Goal: Contribute content: Add original content to the website for others to see

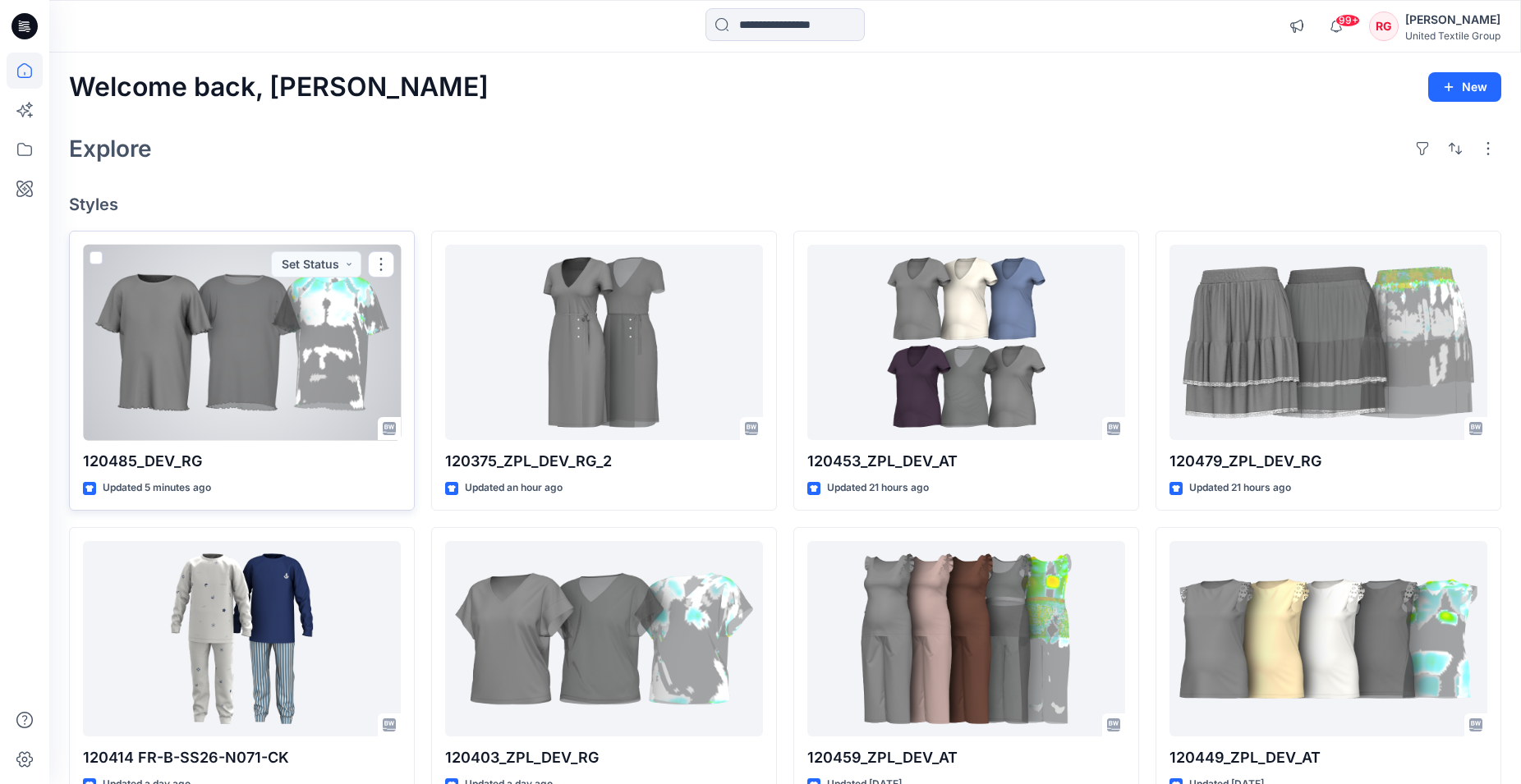
click at [194, 351] on div at bounding box center [242, 343] width 318 height 196
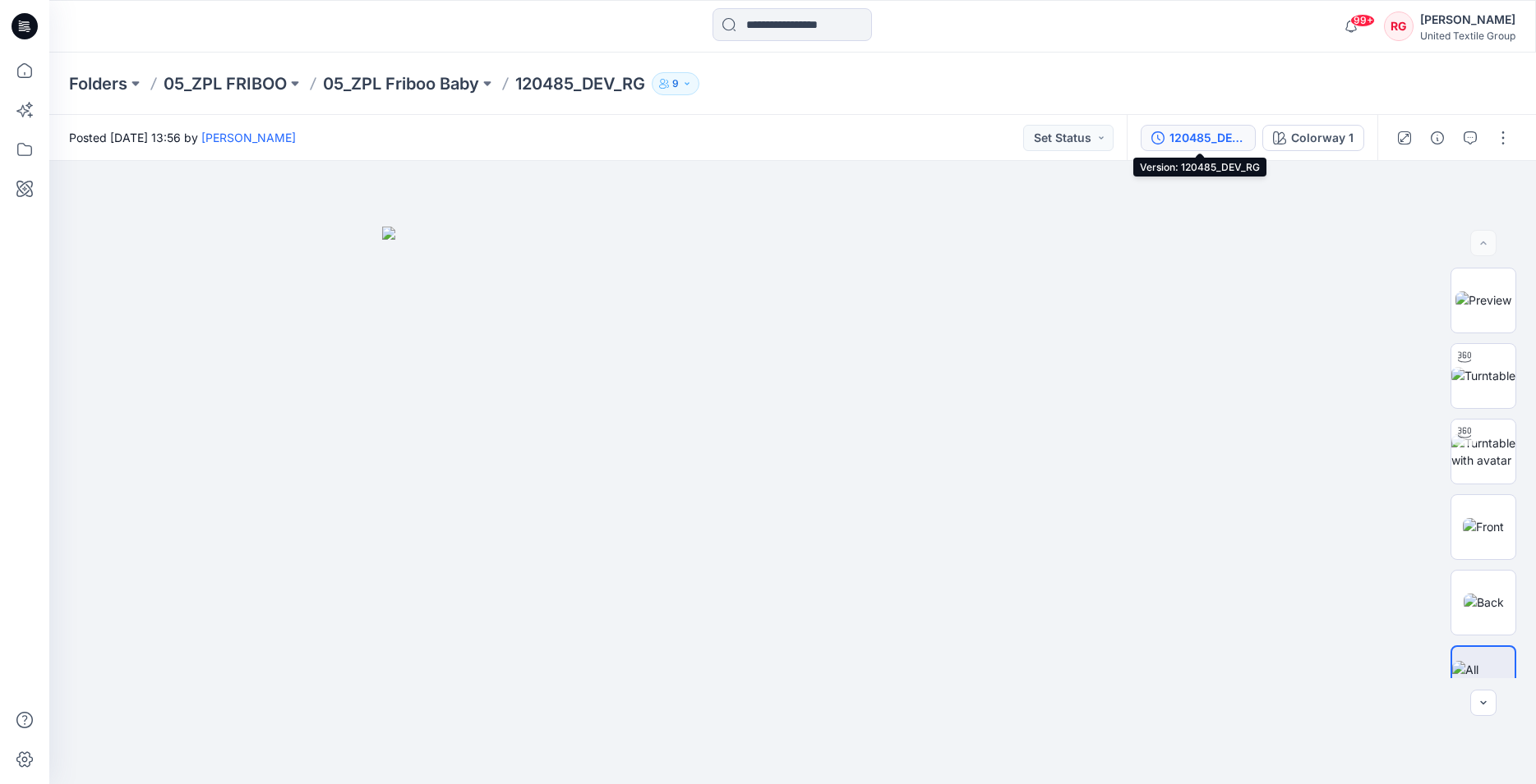
click at [1198, 136] on div "120485_DEV_RG" at bounding box center [1206, 138] width 76 height 18
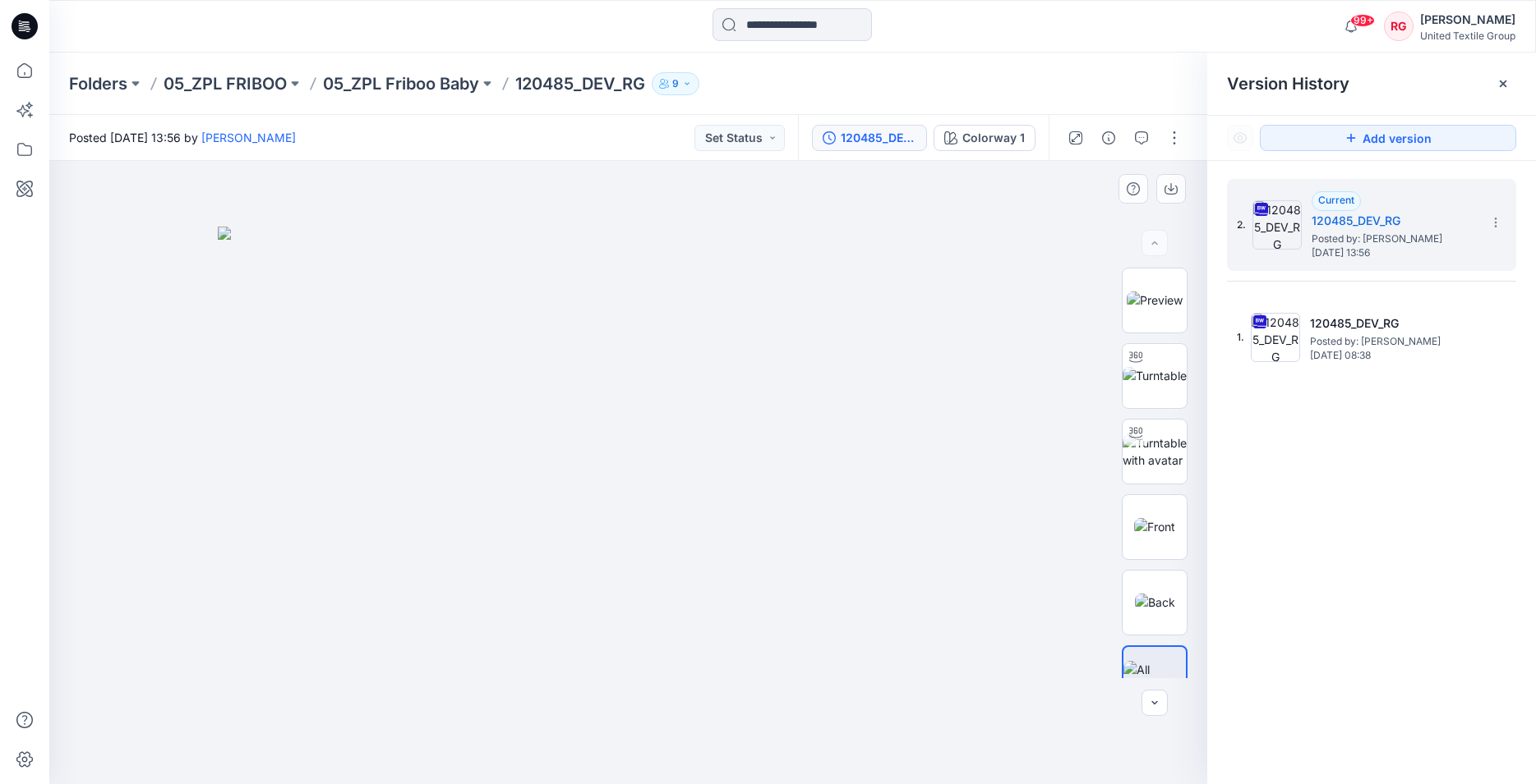
click at [911, 288] on img at bounding box center [628, 505] width 822 height 558
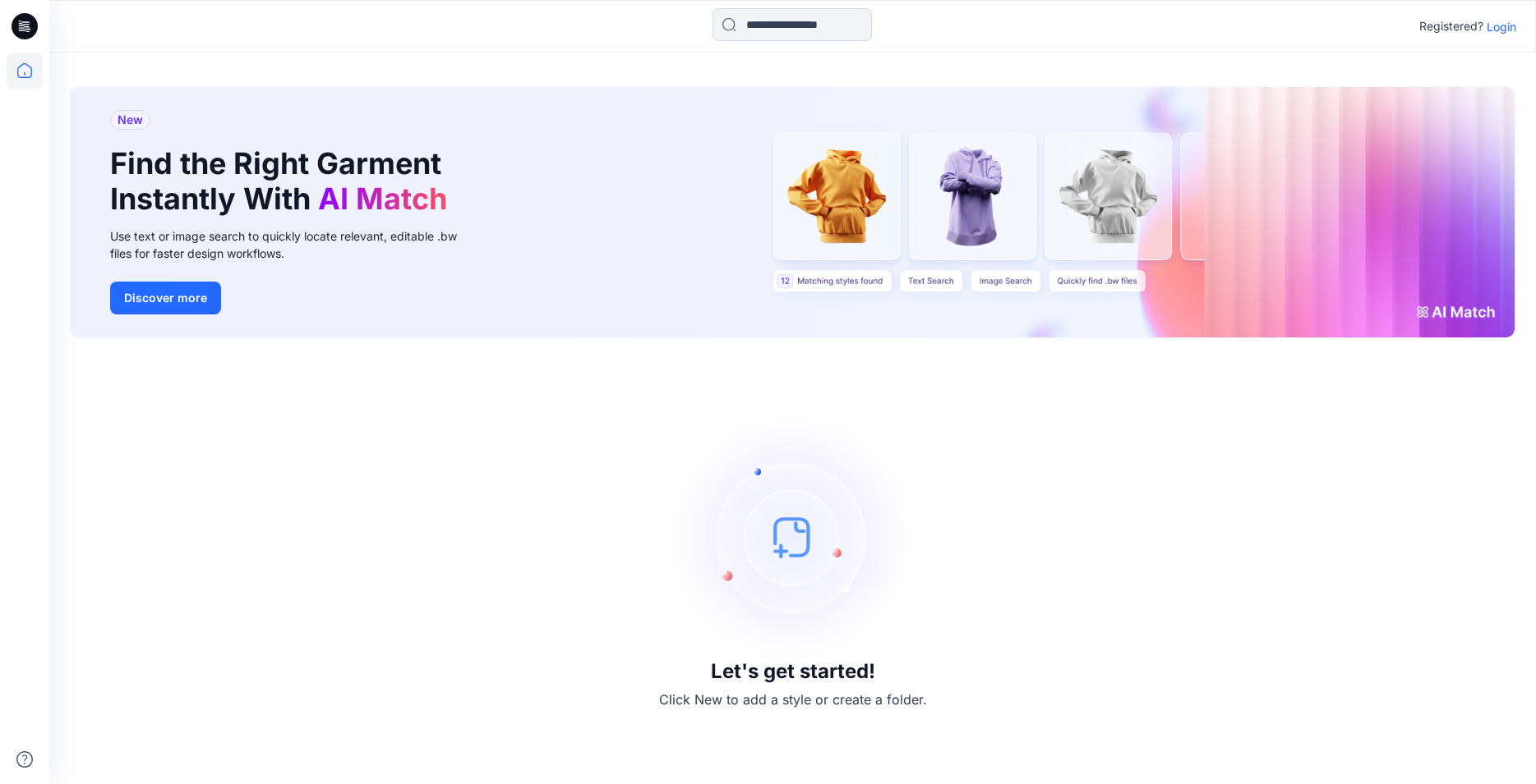
click at [1506, 26] on p "Login" at bounding box center [1500, 26] width 29 height 17
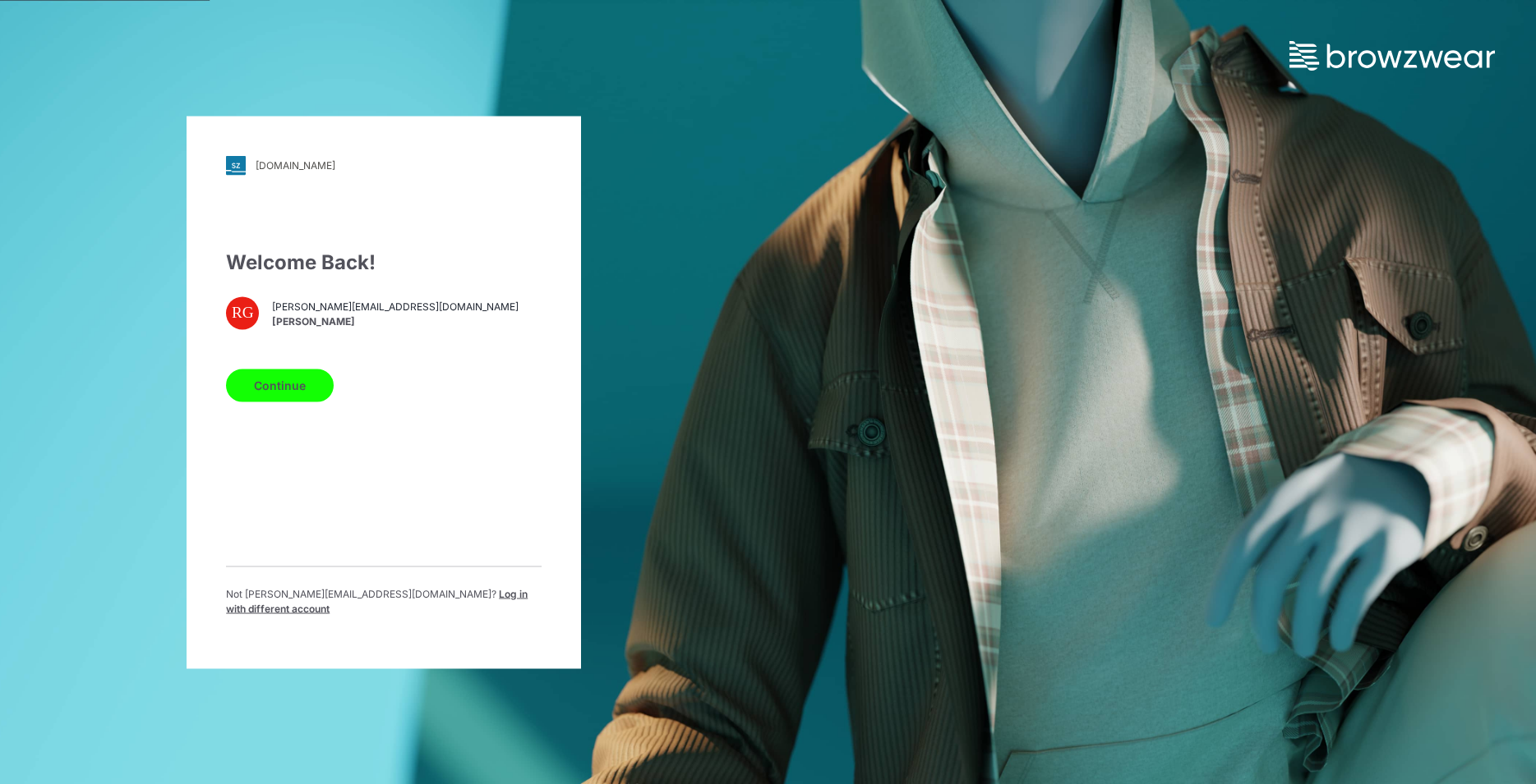
click at [316, 393] on button "Continue" at bounding box center [279, 384] width 107 height 33
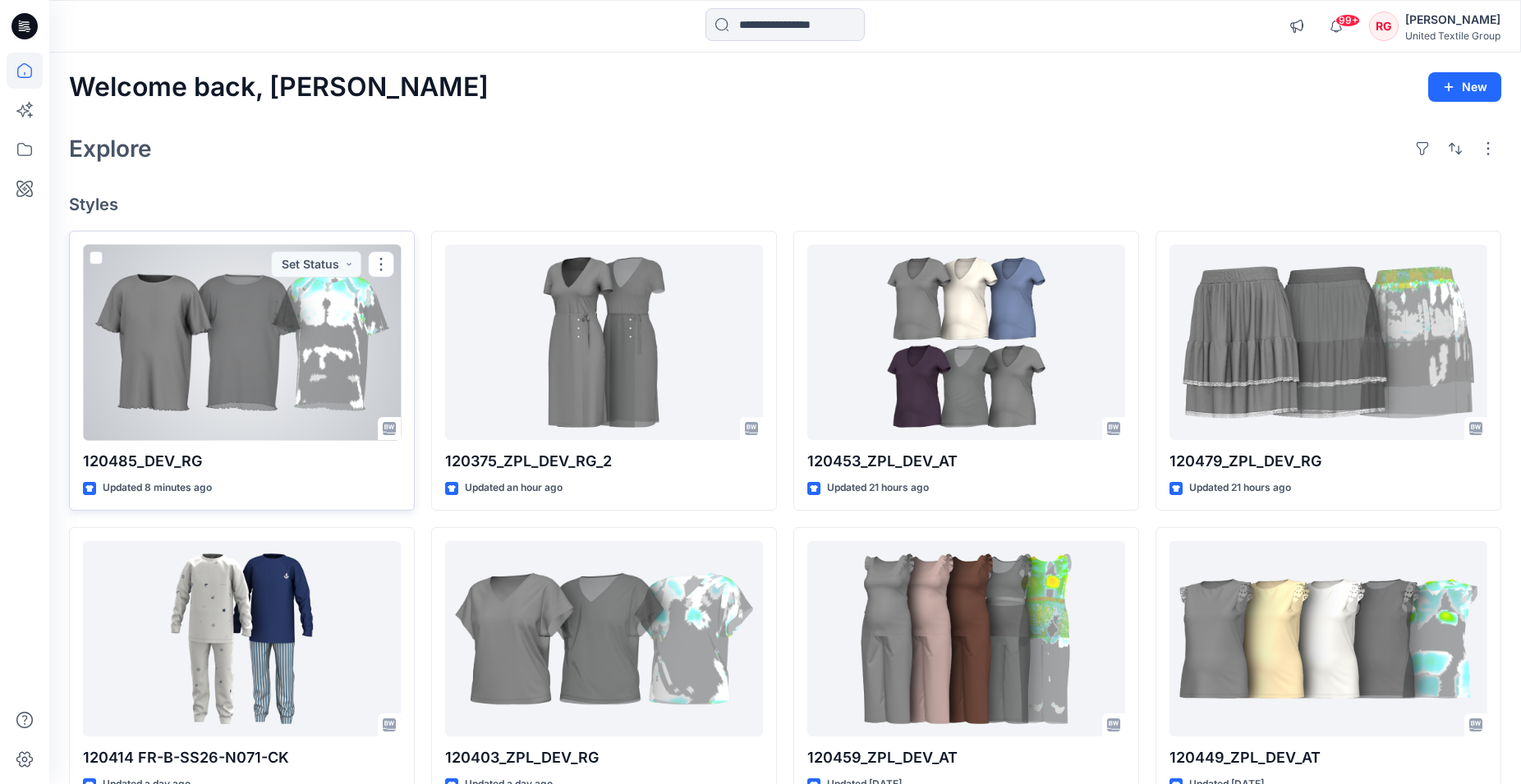
click at [250, 366] on div at bounding box center [242, 343] width 318 height 196
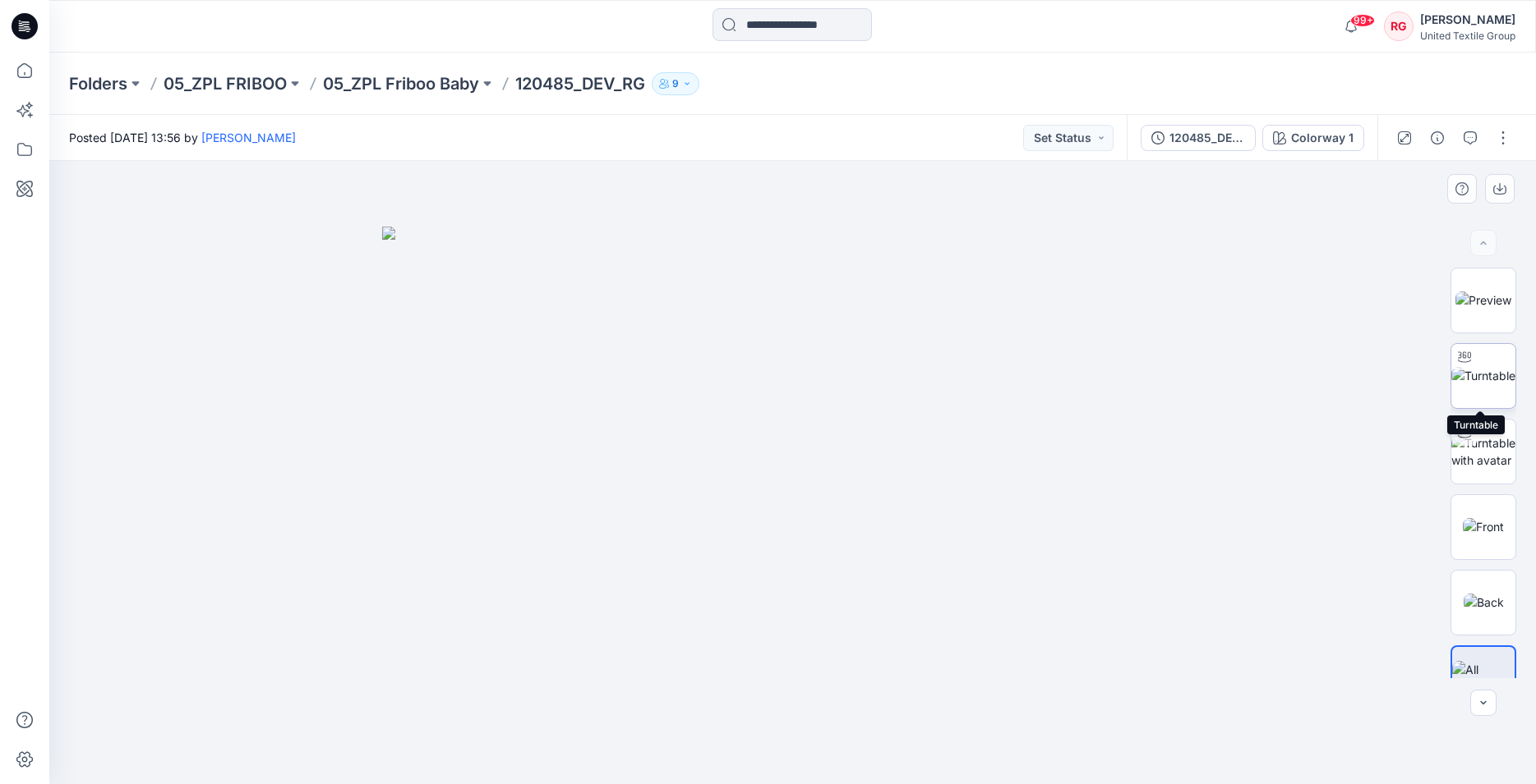
click at [1482, 377] on img at bounding box center [1483, 375] width 64 height 17
drag, startPoint x: 796, startPoint y: 761, endPoint x: 1055, endPoint y: 746, distance: 259.4
click at [1055, 746] on div at bounding box center [792, 472] width 1486 height 623
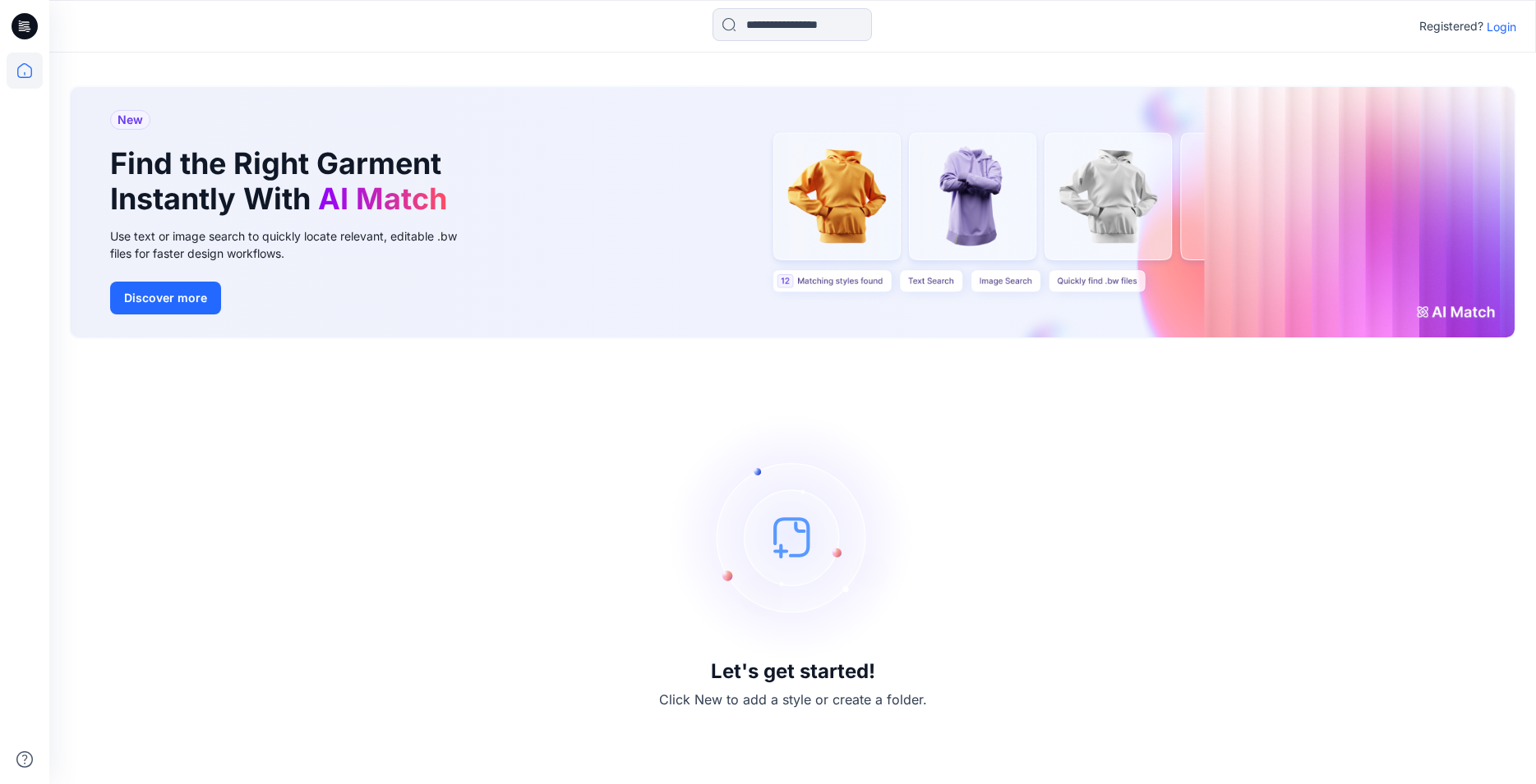
click at [1500, 28] on p "Login" at bounding box center [1500, 26] width 29 height 17
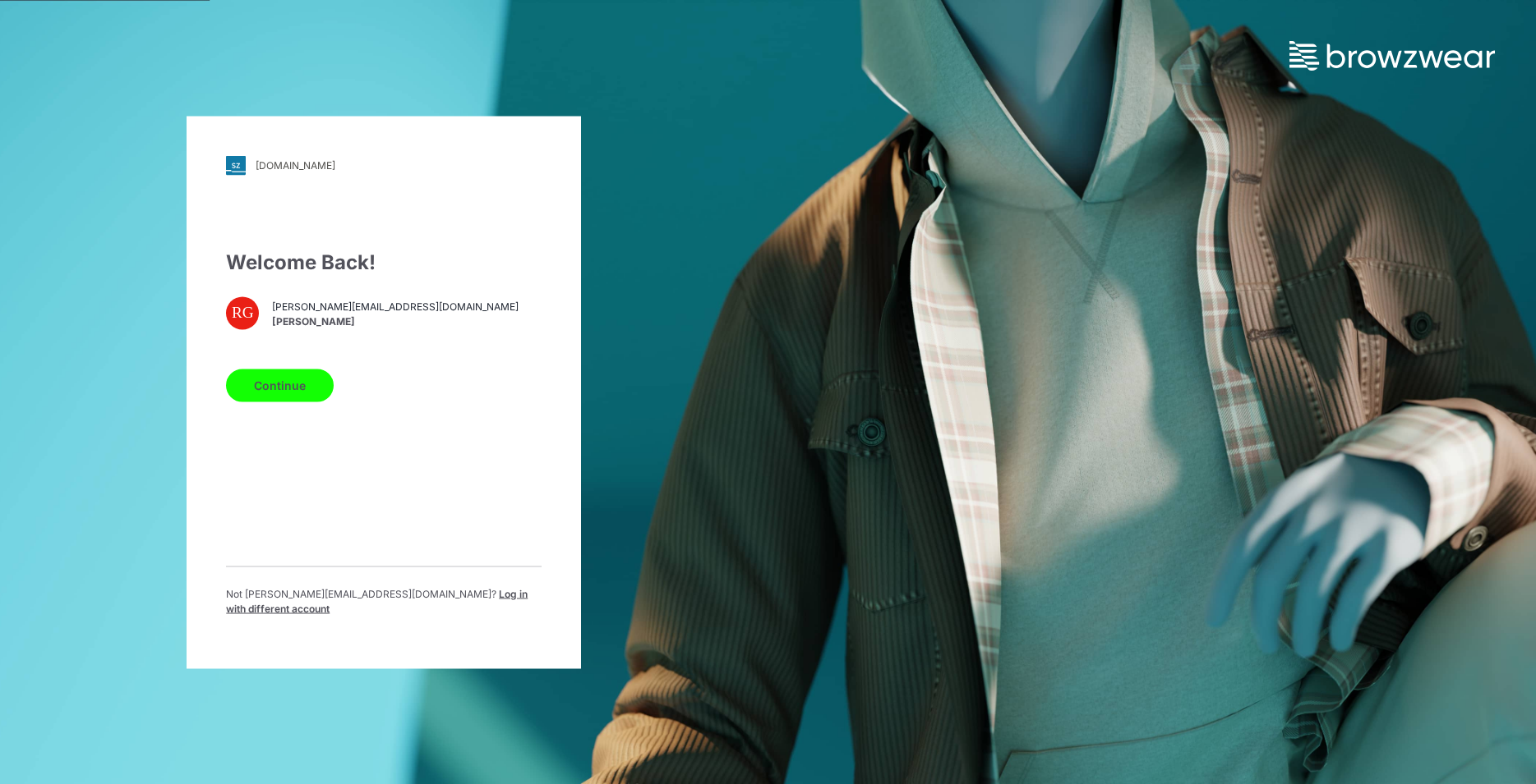
click at [290, 395] on button "Continue" at bounding box center [279, 384] width 107 height 33
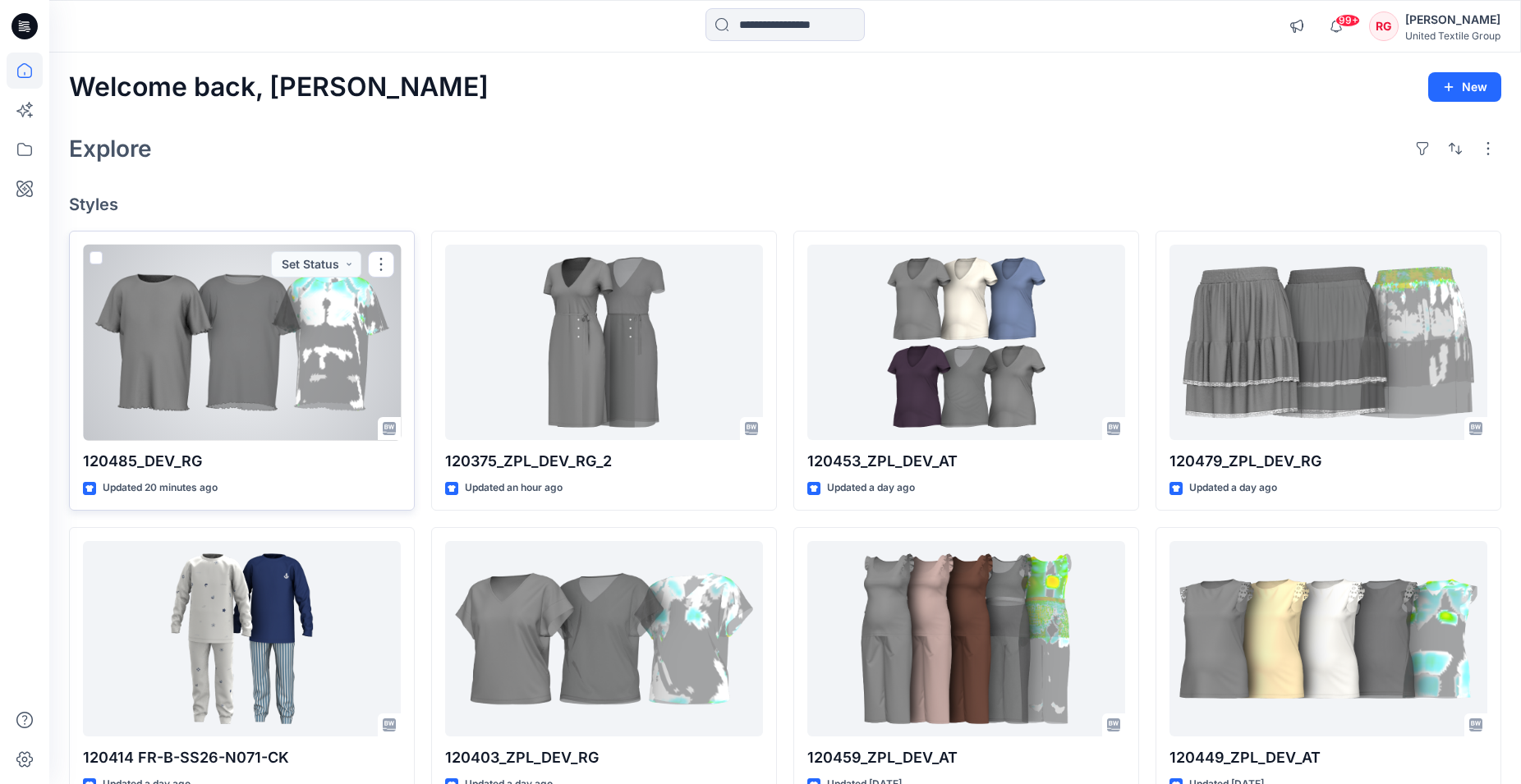
click at [239, 345] on div at bounding box center [242, 343] width 318 height 196
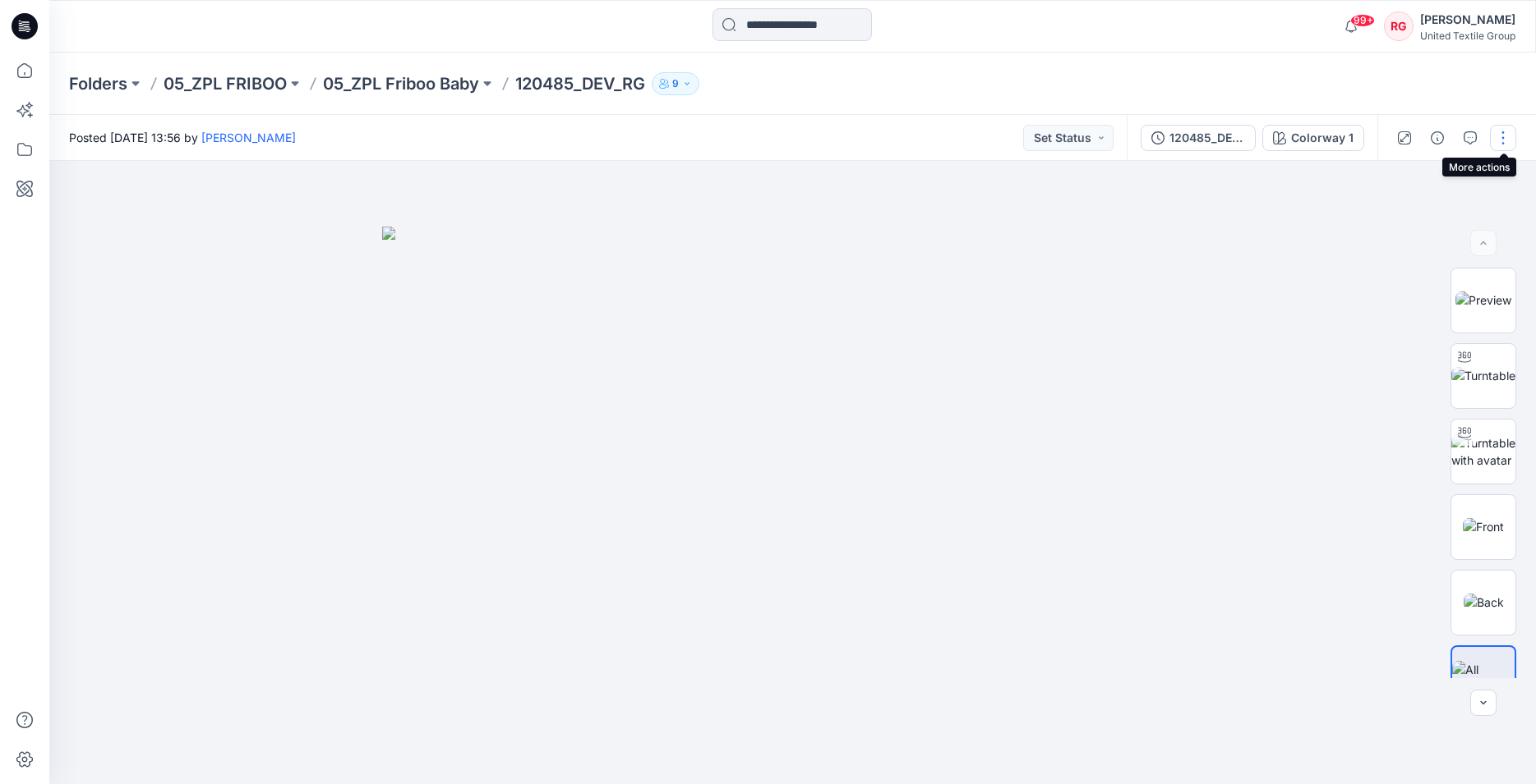
click at [1502, 141] on button "button" at bounding box center [1503, 139] width 27 height 27
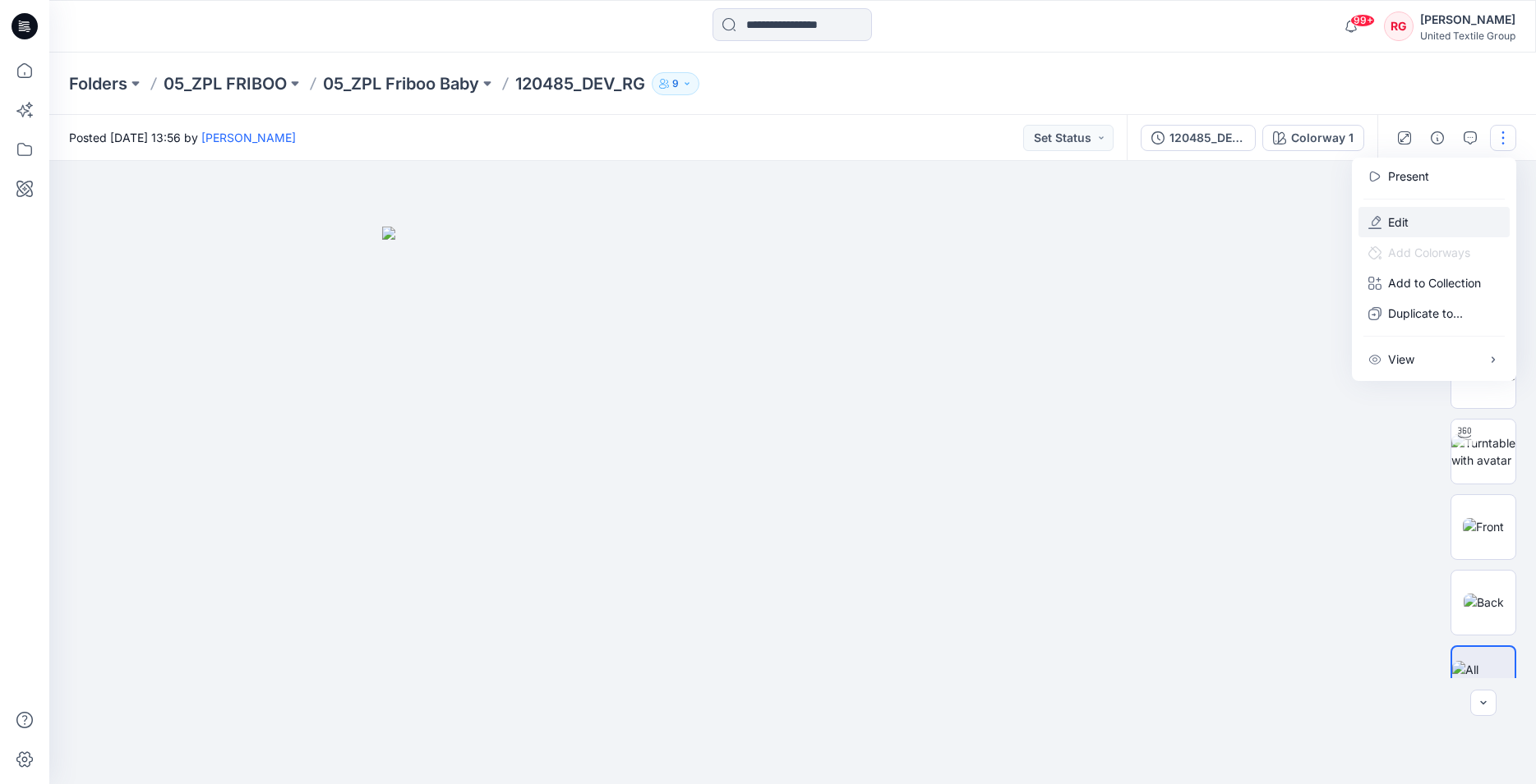
click at [1393, 224] on p "Edit" at bounding box center [1397, 221] width 20 height 17
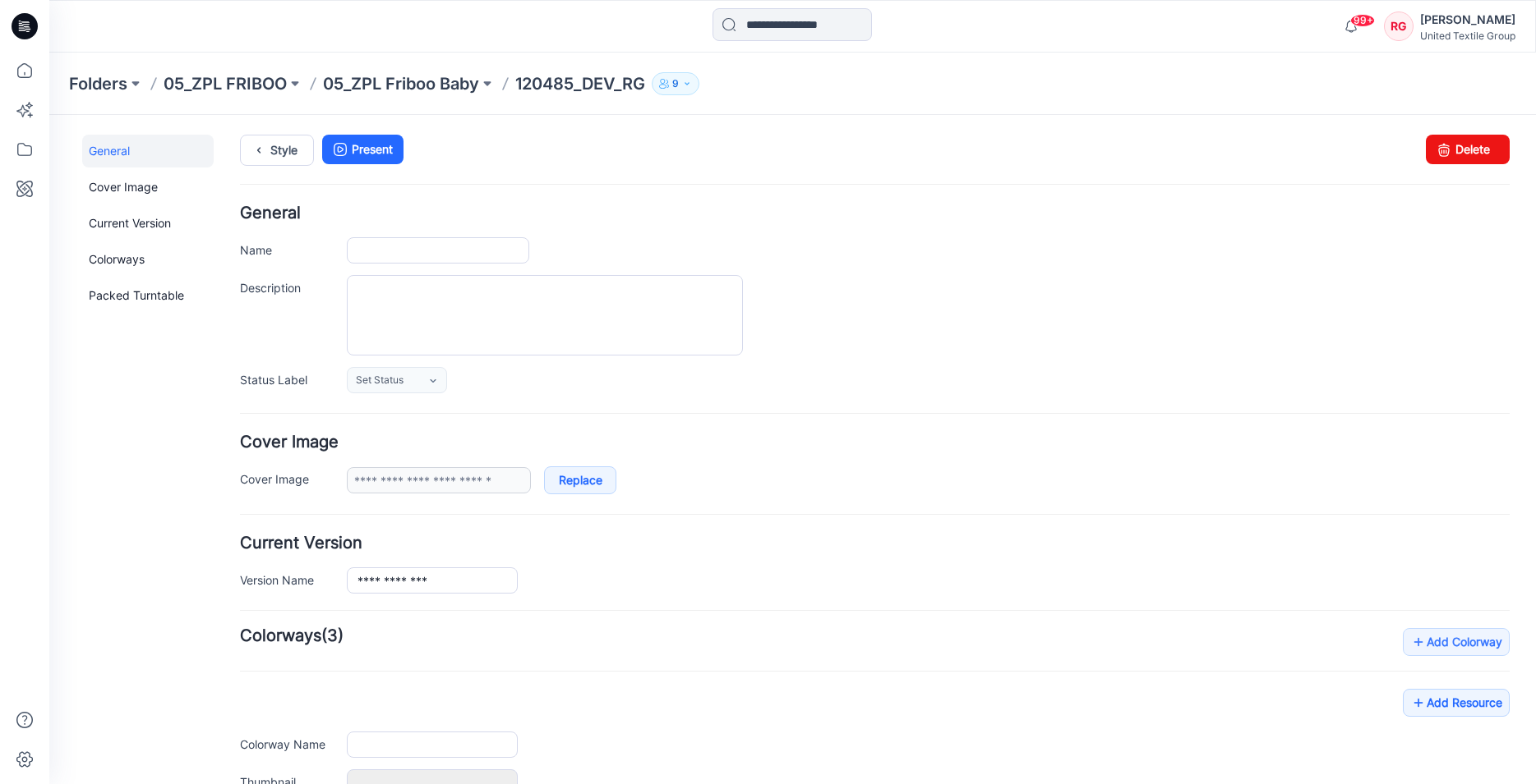
type input "**********"
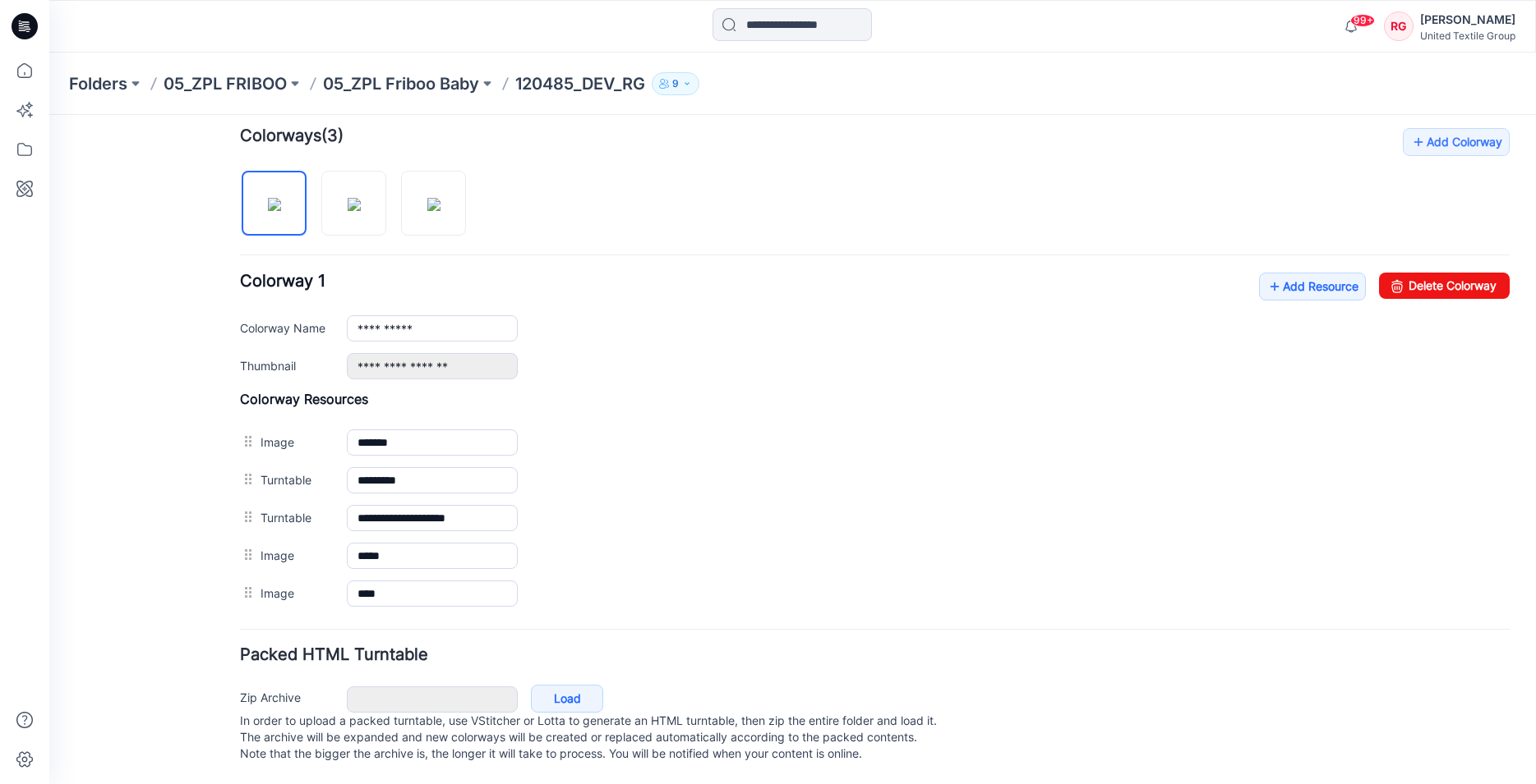
scroll to position [518, 0]
click at [1298, 273] on link "Add Resource" at bounding box center [1312, 286] width 107 height 28
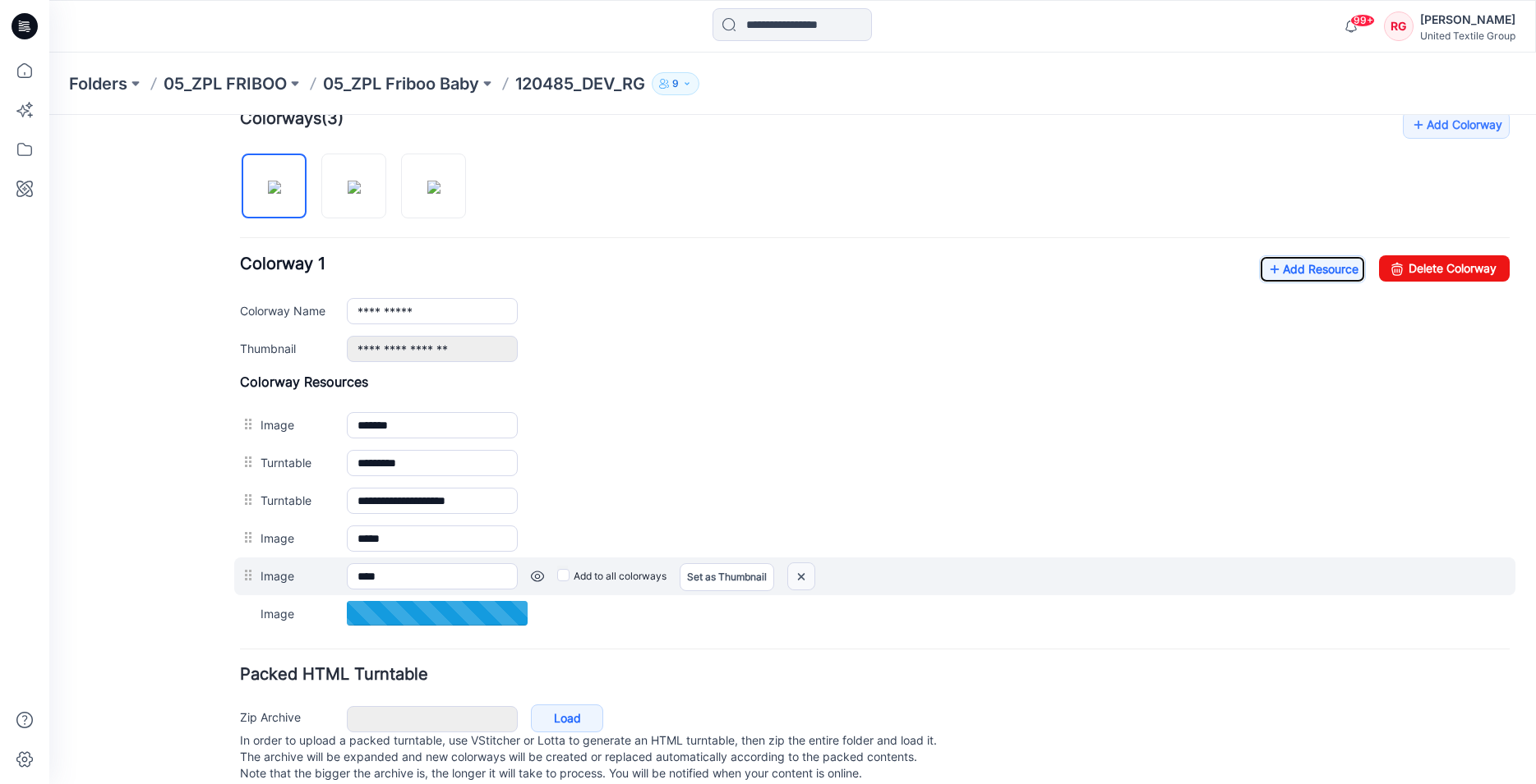
scroll to position [0, 0]
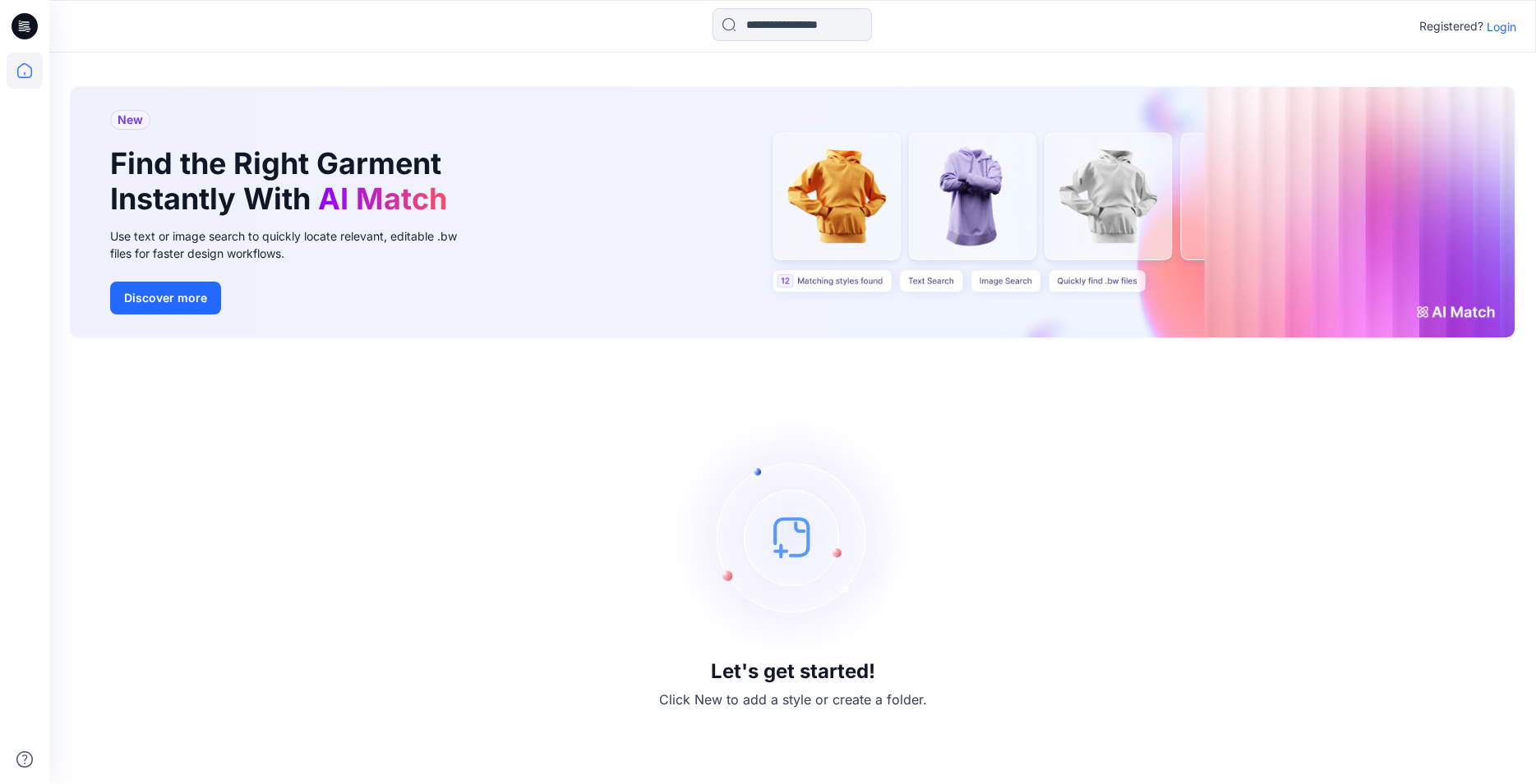
click at [1509, 25] on p "Login" at bounding box center [1500, 26] width 29 height 17
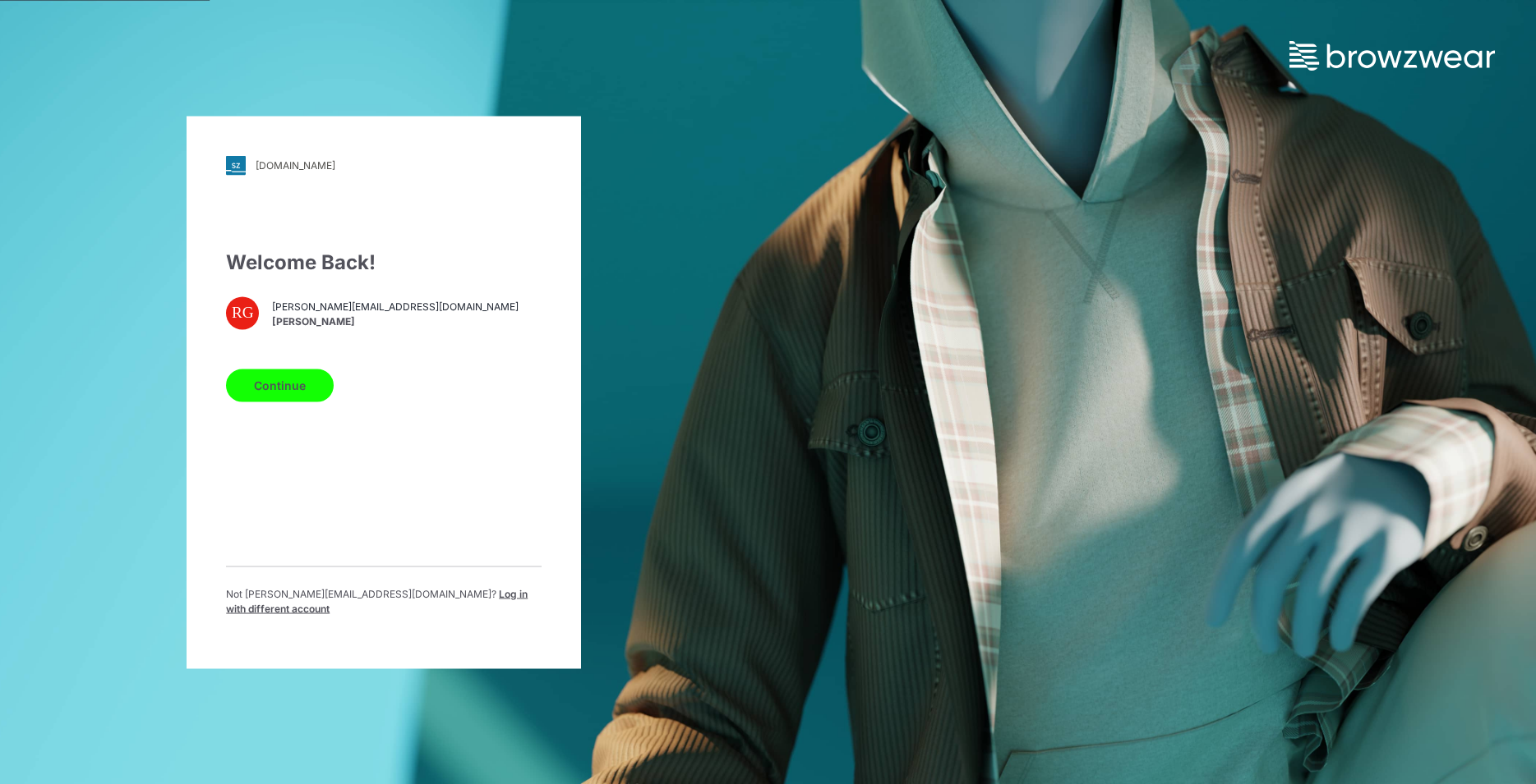
click at [267, 386] on button "Continue" at bounding box center [279, 384] width 107 height 33
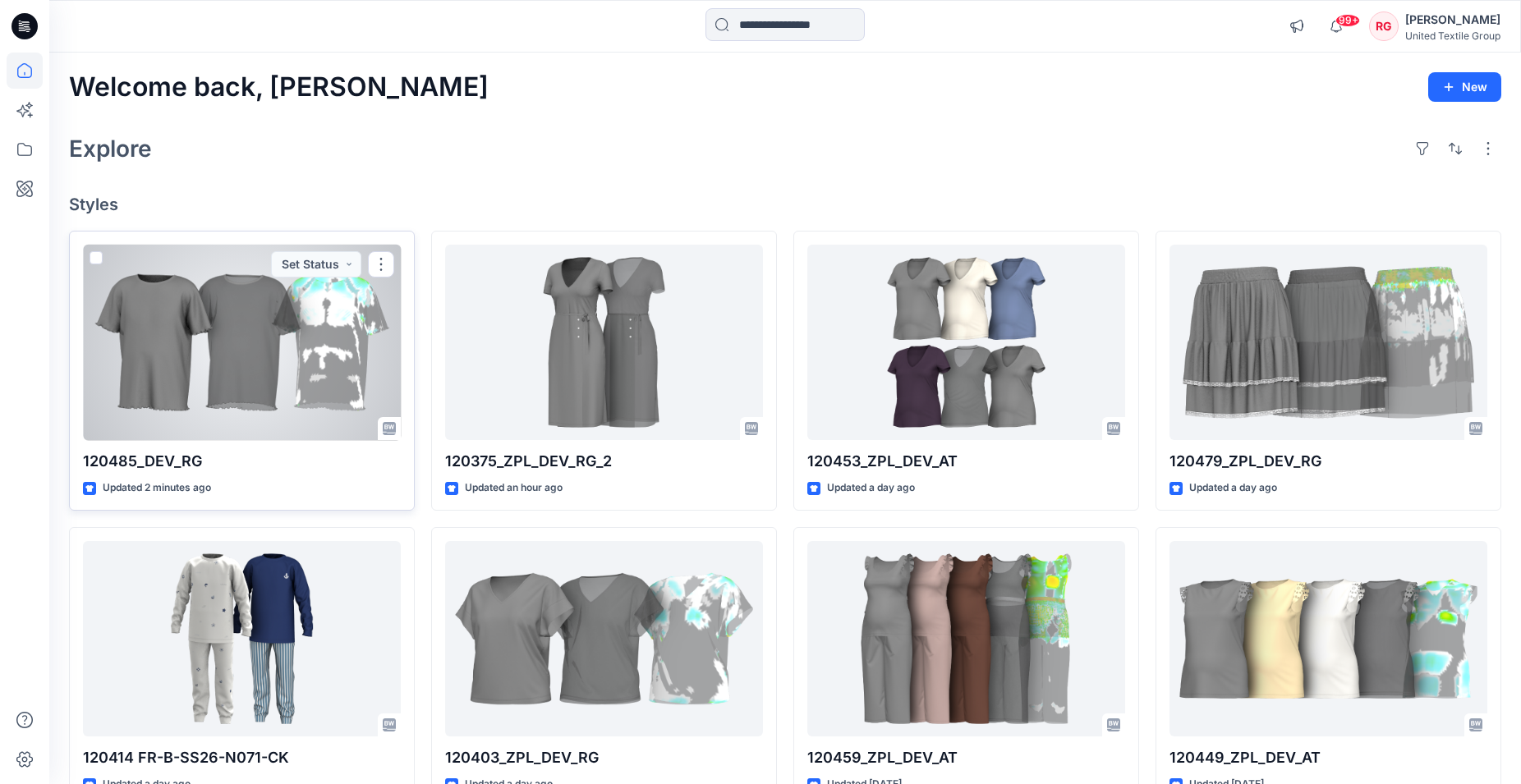
click at [236, 362] on div at bounding box center [242, 343] width 318 height 196
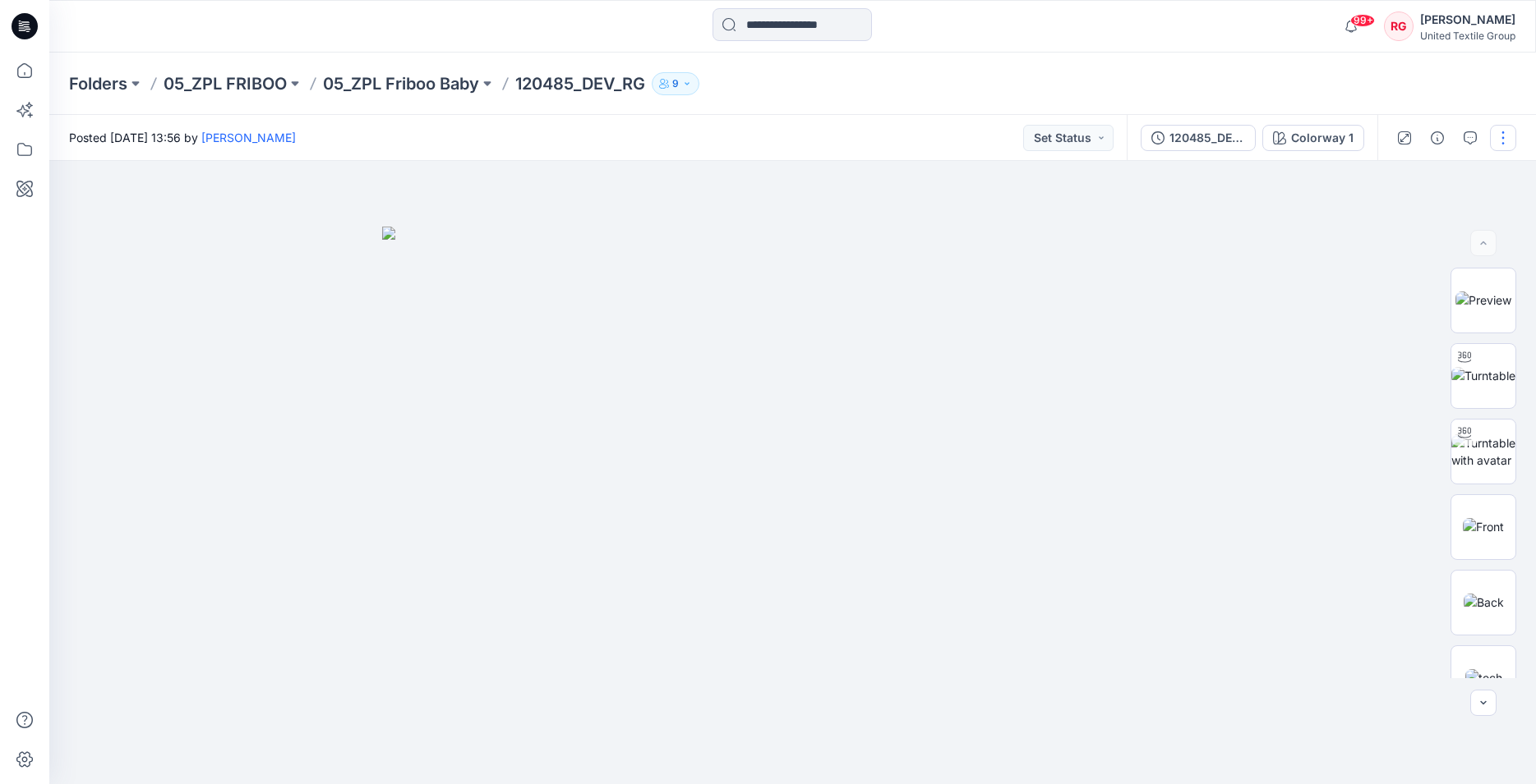
click at [1501, 135] on button "button" at bounding box center [1503, 139] width 27 height 27
click at [1415, 229] on button "Edit" at bounding box center [1434, 222] width 151 height 30
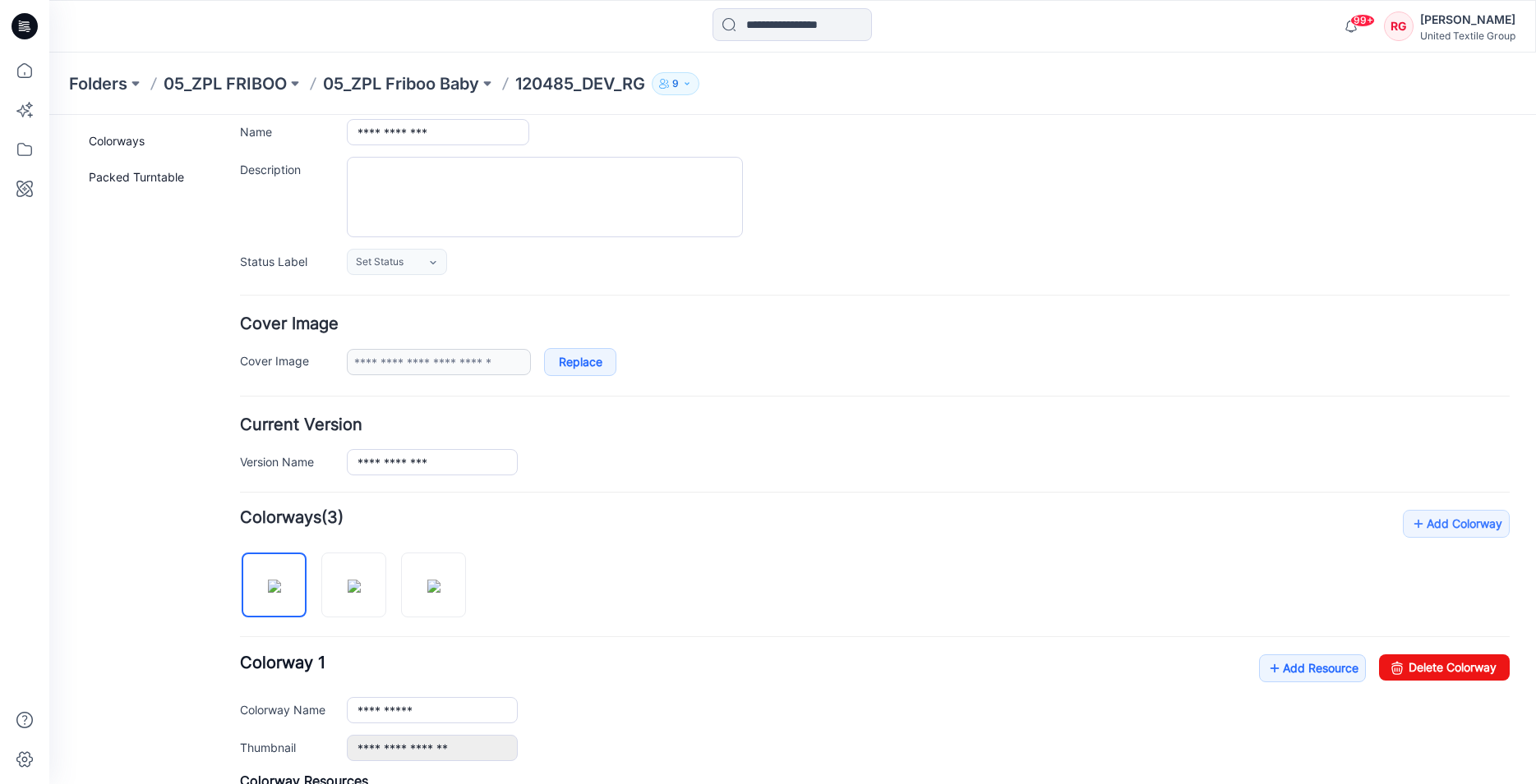
scroll to position [335, 0]
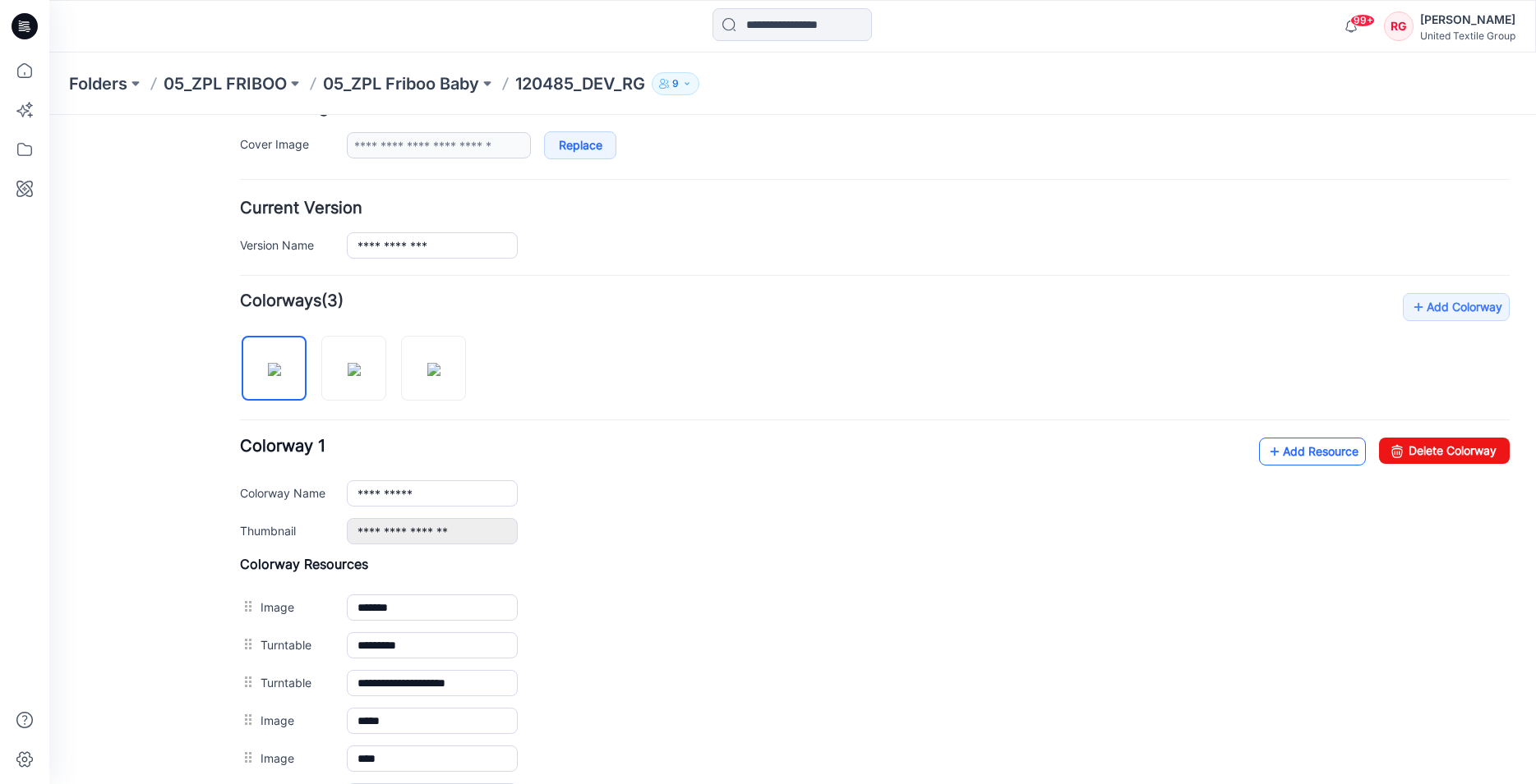
click at [1278, 455] on link "Add Resource" at bounding box center [1312, 451] width 107 height 28
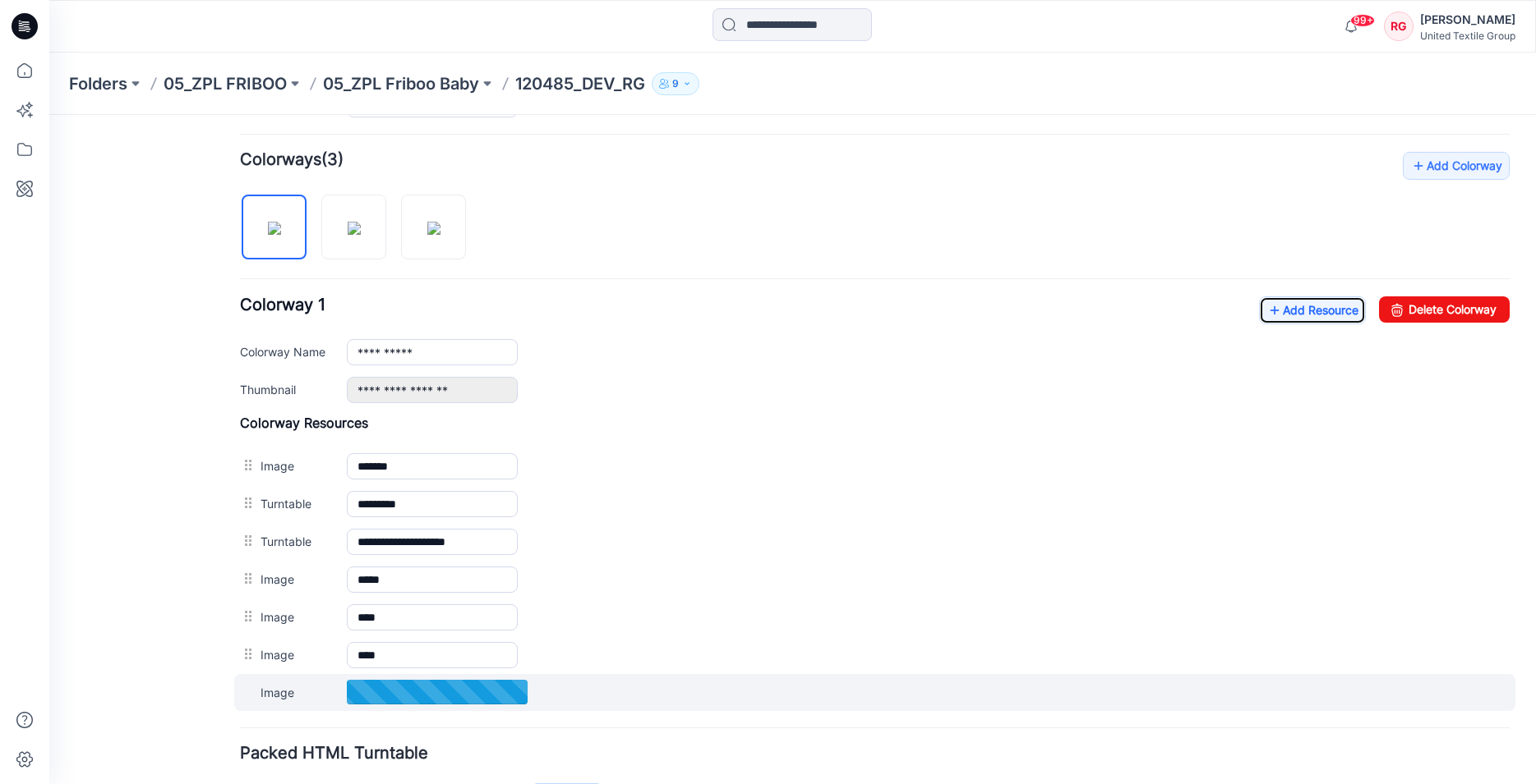
scroll to position [586, 0]
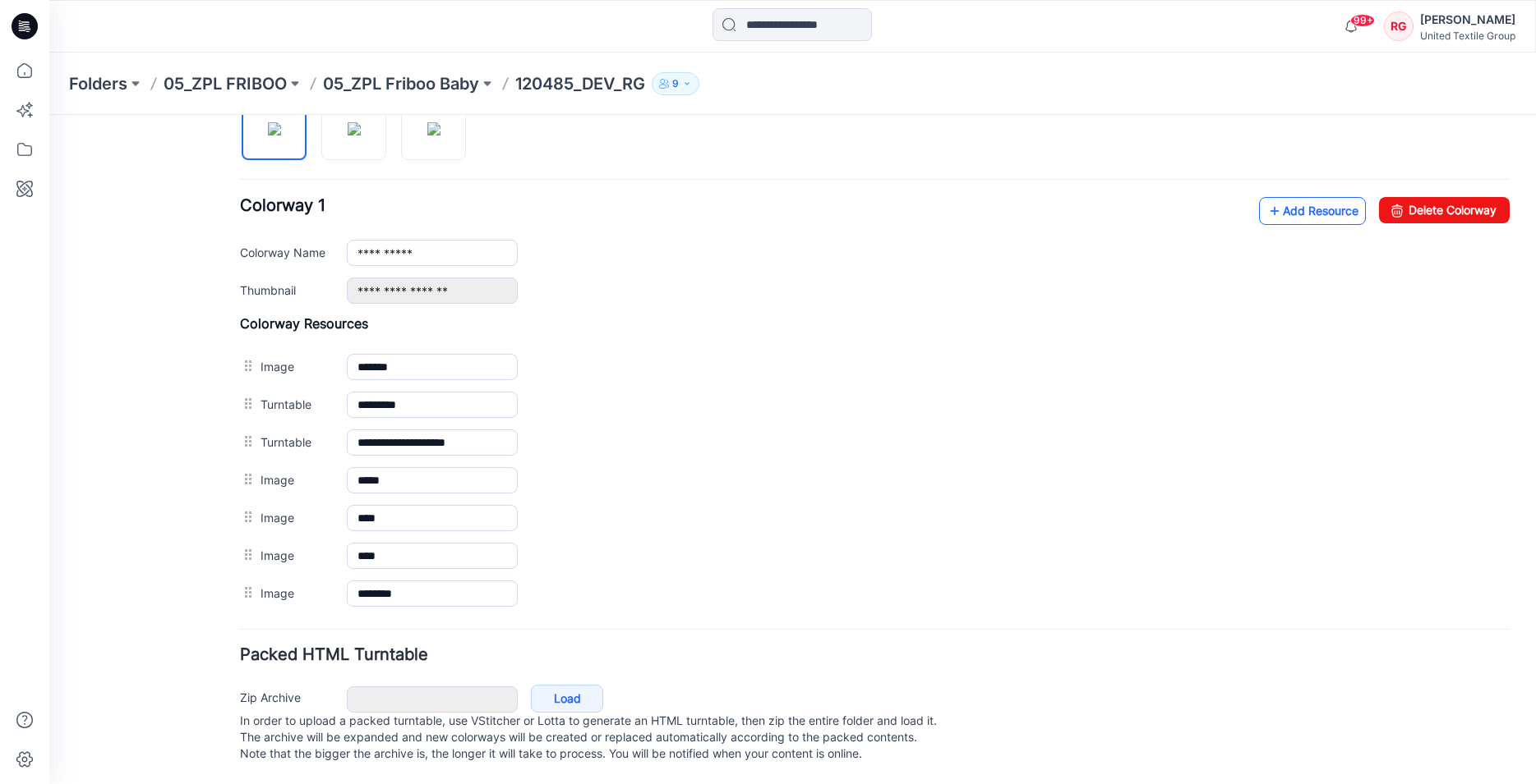
click at [1298, 197] on link "Add Resource" at bounding box center [1312, 210] width 107 height 28
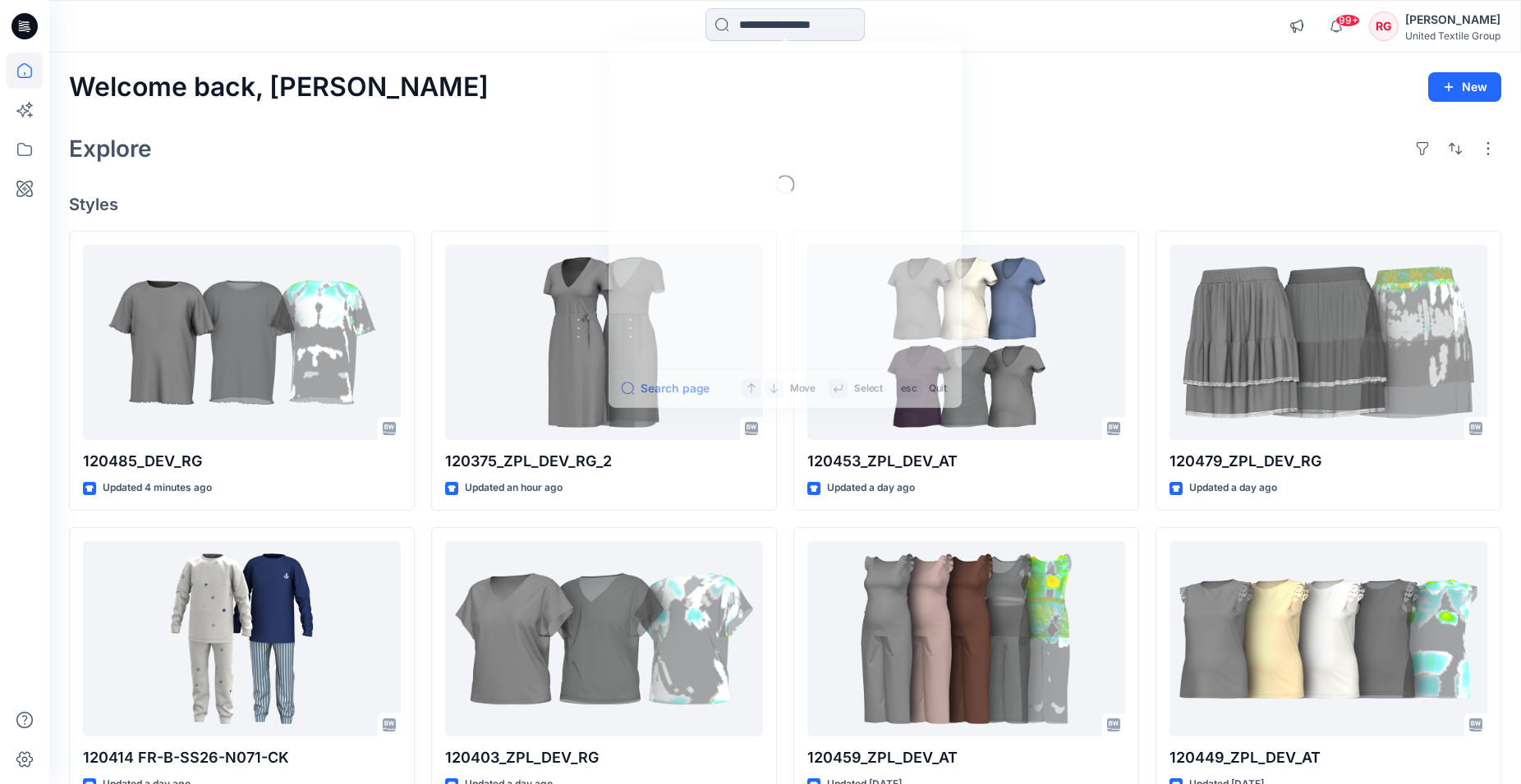
click at [764, 20] on input at bounding box center [784, 24] width 159 height 33
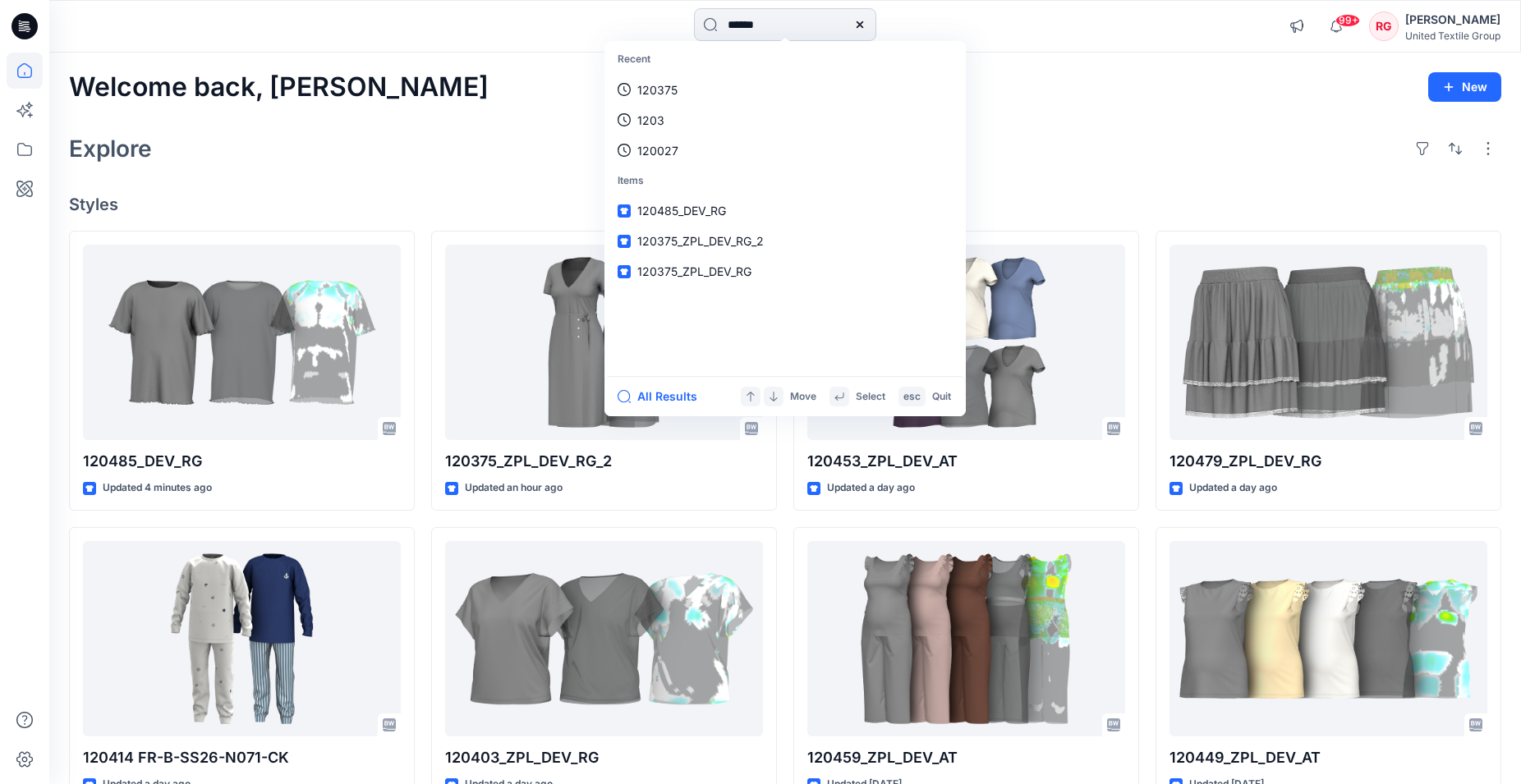
type input "******"
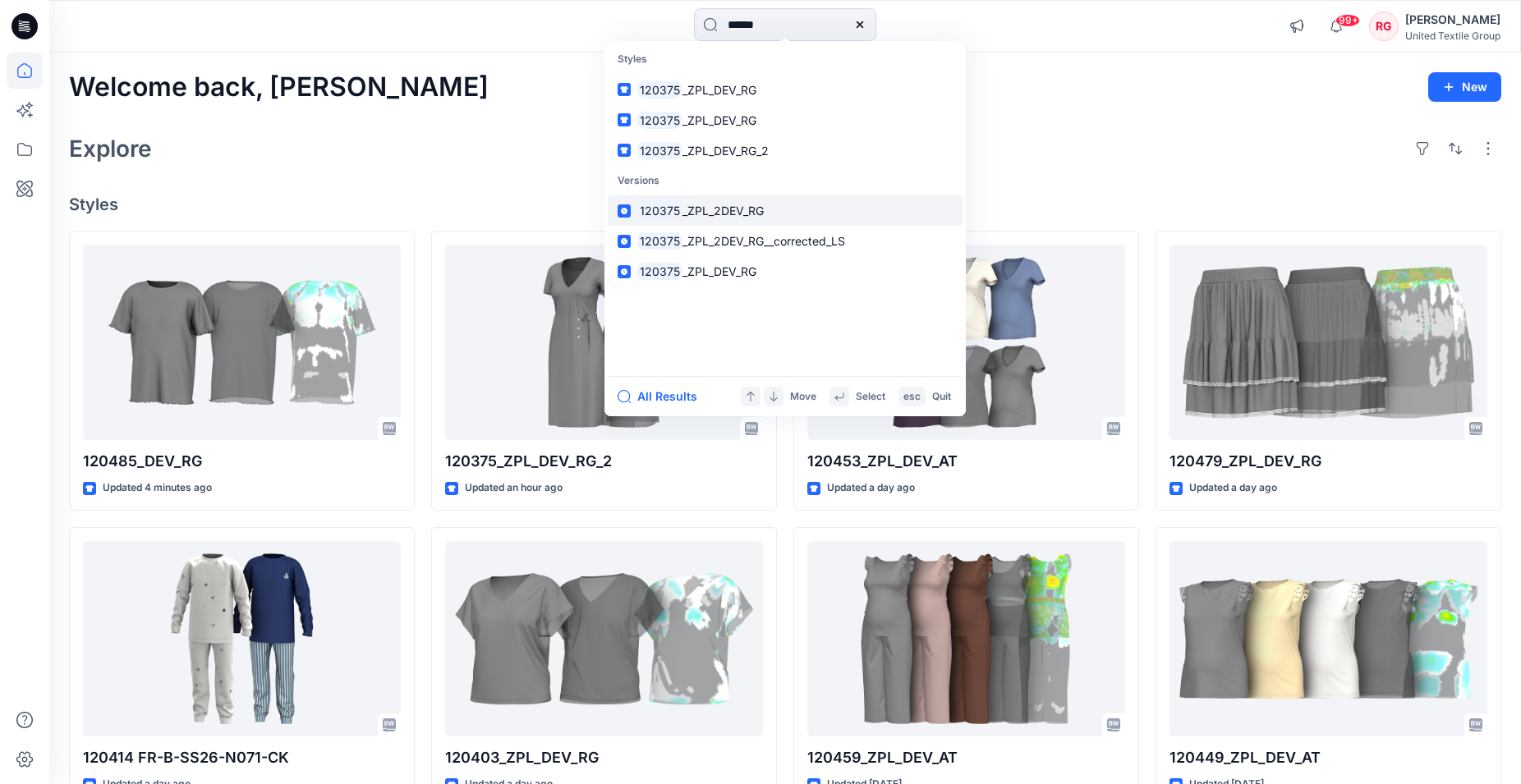
click at [733, 213] on span "_ZPL_2DEV_RG" at bounding box center [724, 210] width 82 height 14
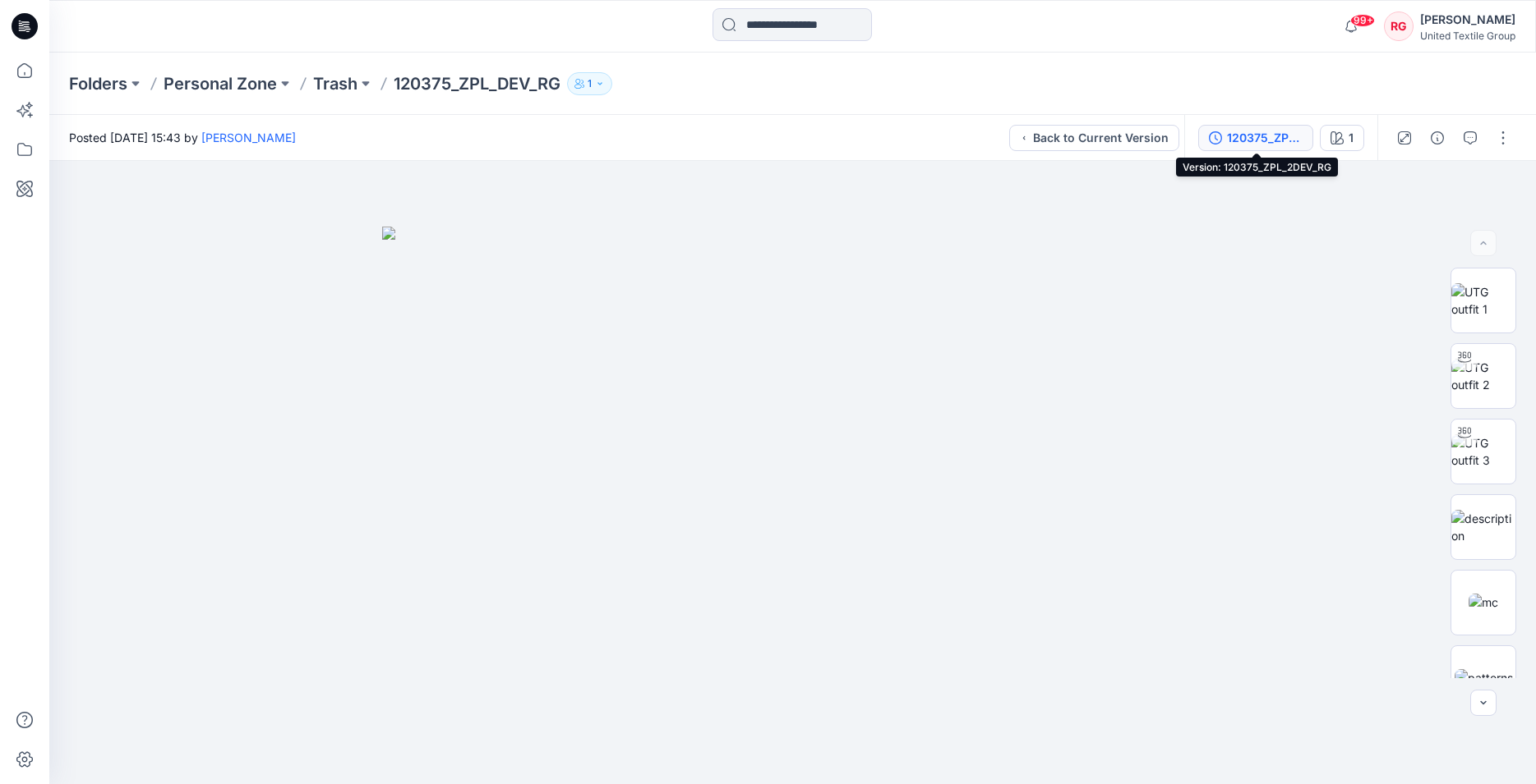
click at [1248, 136] on div "120375_ZPL_2DEV_RG" at bounding box center [1264, 138] width 76 height 18
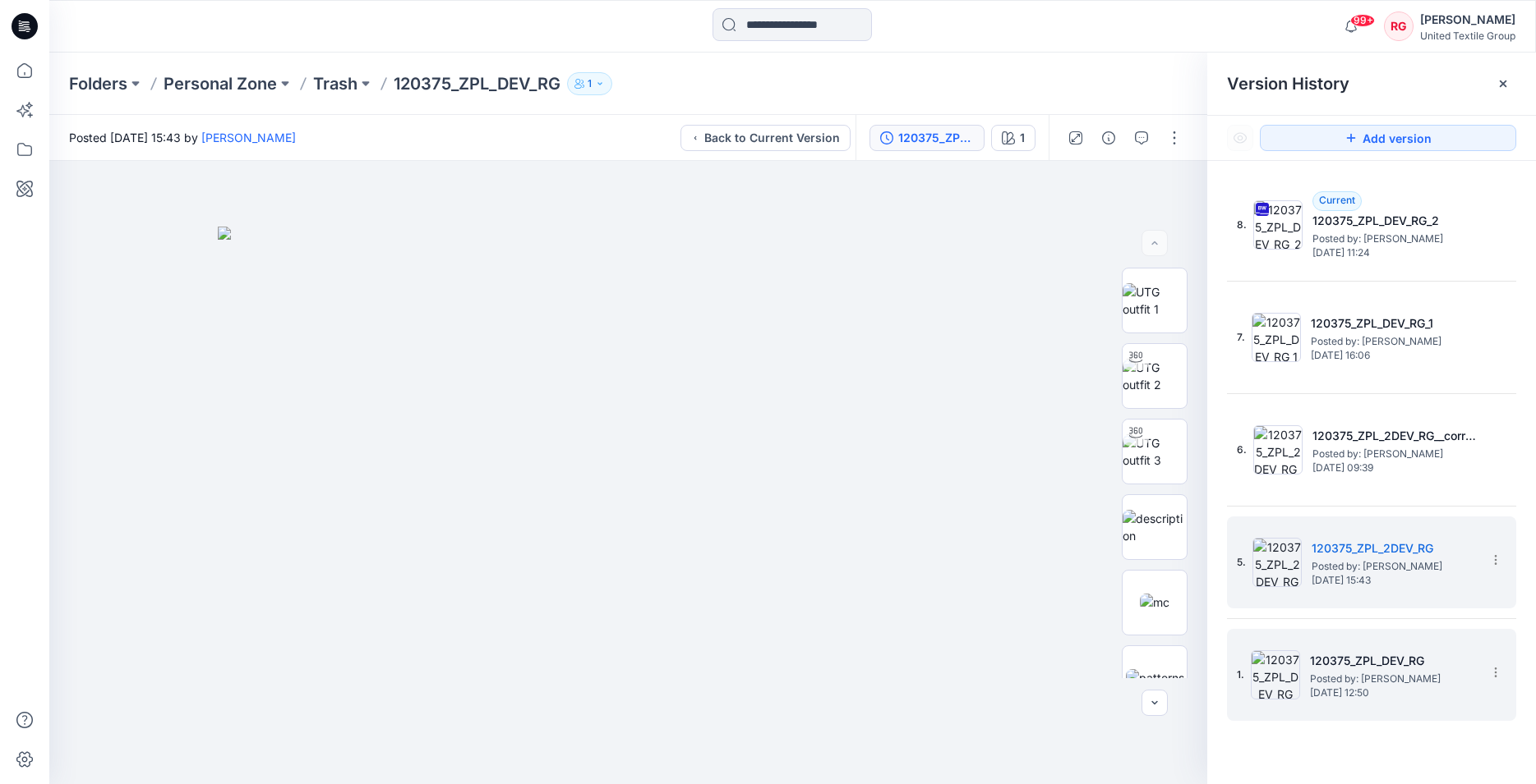
click at [1373, 664] on h5 "120375_ZPL_DEV_RG" at bounding box center [1391, 661] width 164 height 20
click at [1348, 560] on span "Posted by: Rita Garneliene" at bounding box center [1393, 566] width 164 height 16
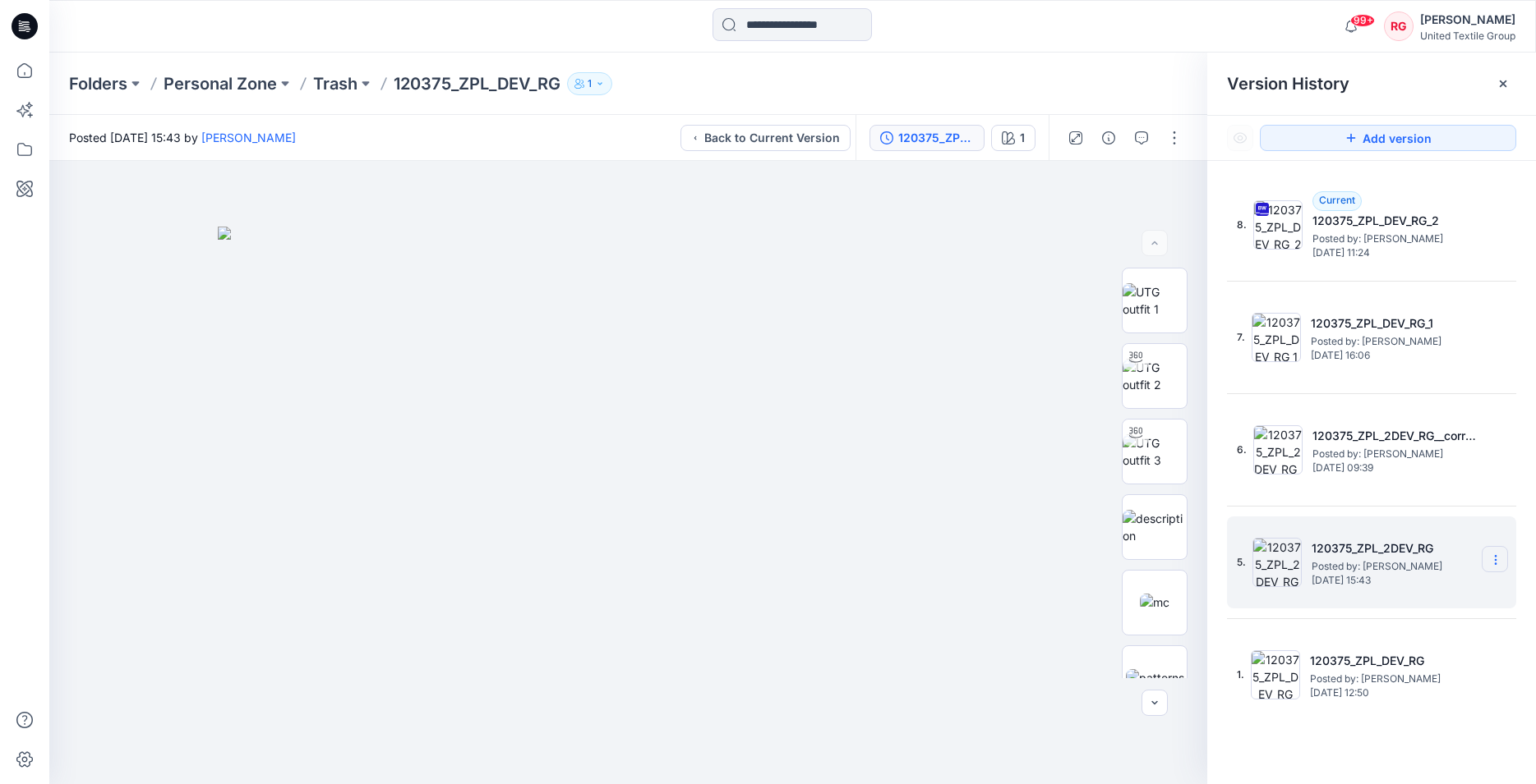
click at [1494, 563] on icon at bounding box center [1494, 563] width 1 height 1
click at [1380, 542] on h5 "120375_ZPL_2DEV_RG" at bounding box center [1393, 549] width 164 height 20
click at [1379, 557] on h5 "120375_ZPL_2DEV_RG" at bounding box center [1393, 549] width 164 height 20
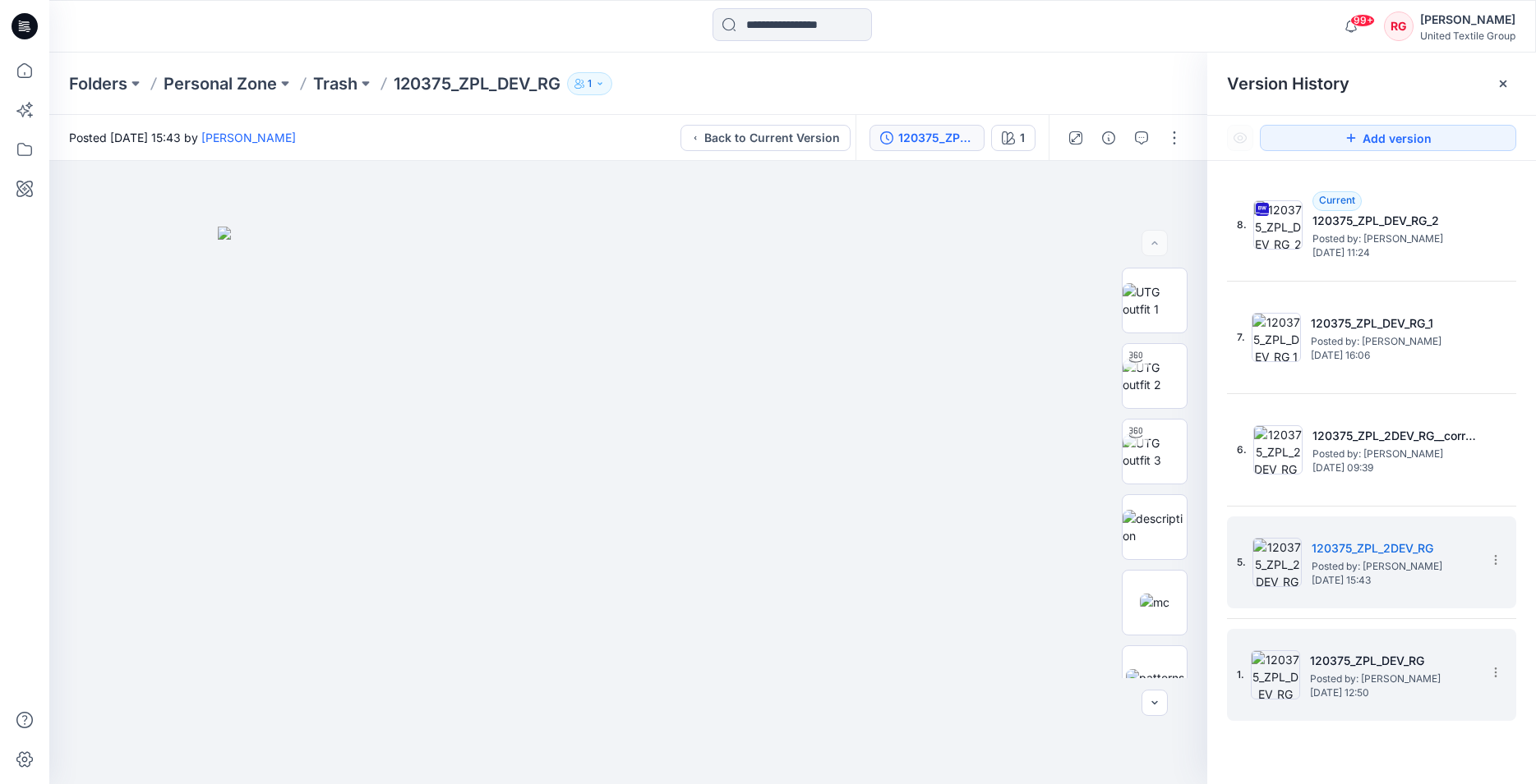
click at [1309, 668] on div "1. 120375_ZPL_DEV_RG Posted by: Rita Garneliene Tuesday, July 29, 2025 12:50" at bounding box center [1359, 675] width 246 height 79
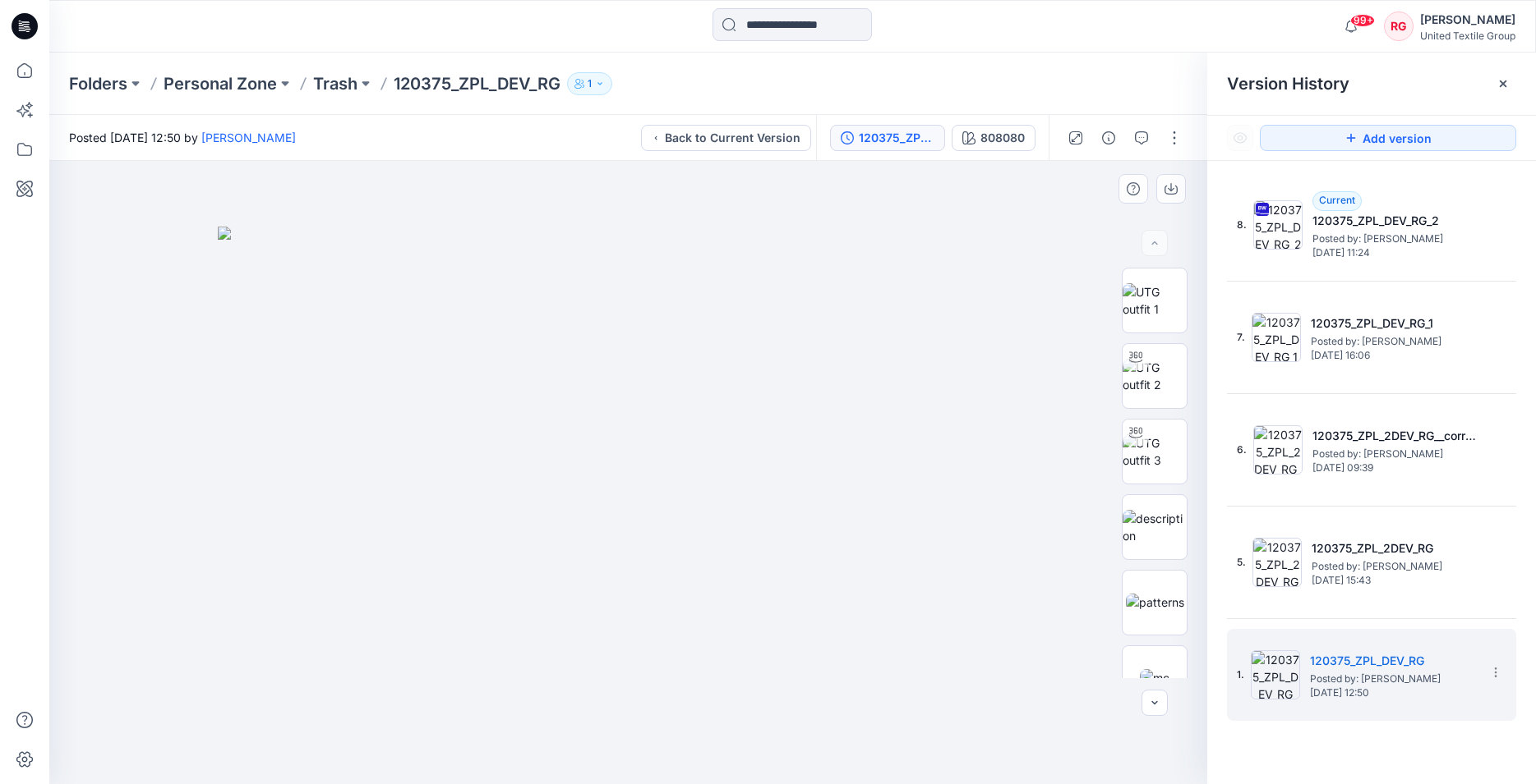
scroll to position [191, 0]
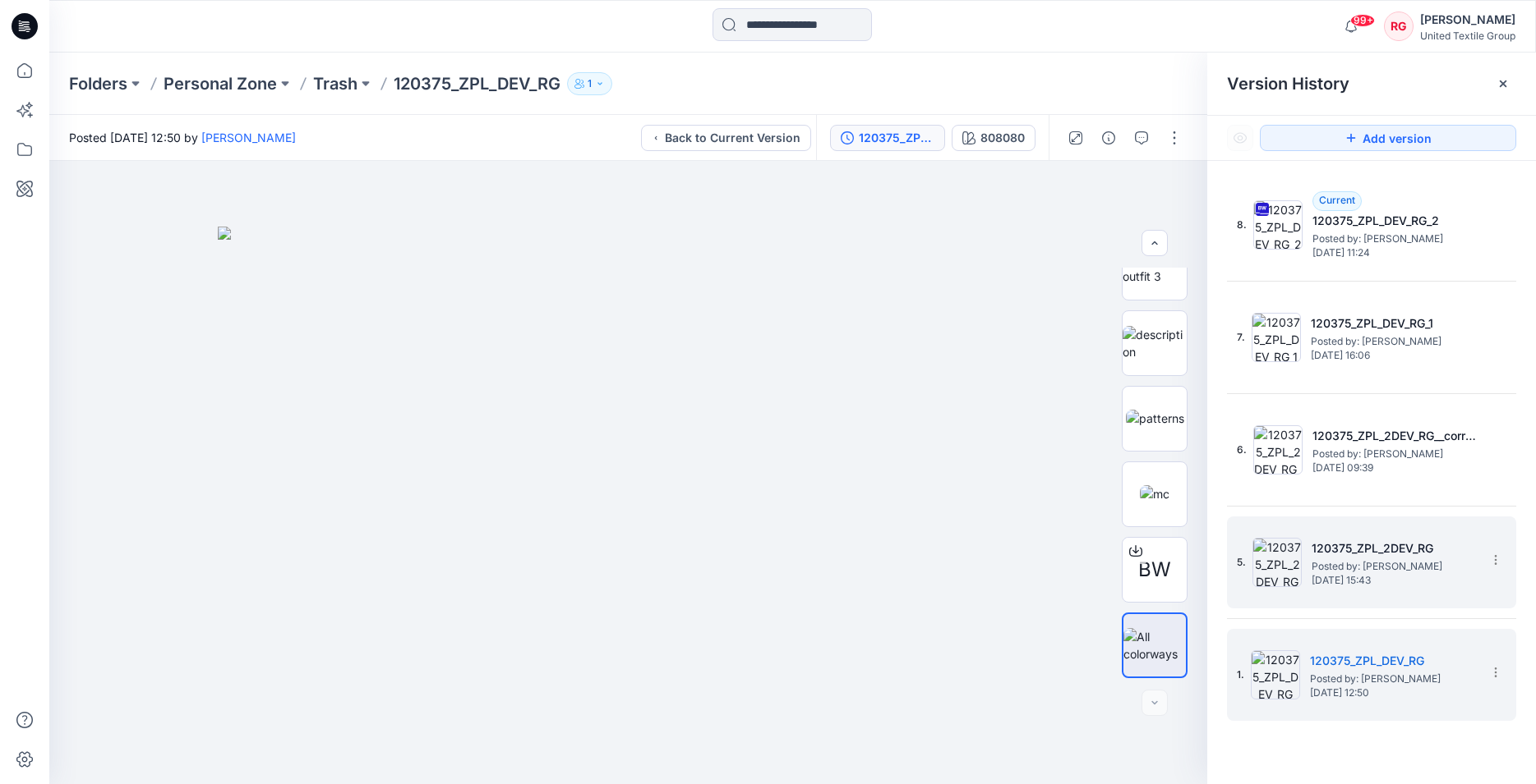
click at [1317, 552] on h5 "120375_ZPL_2DEV_RG" at bounding box center [1393, 549] width 164 height 20
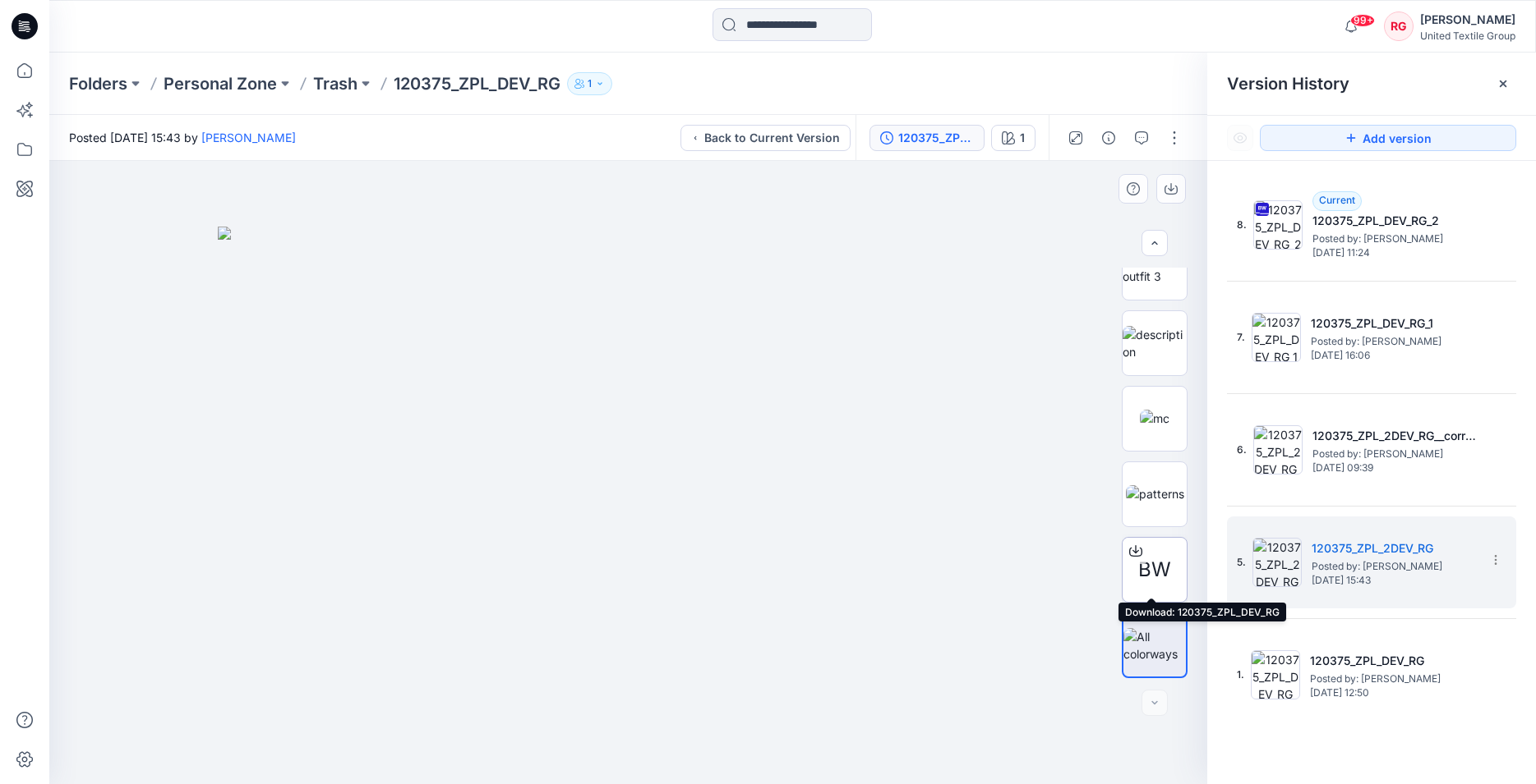
click at [1154, 564] on span "BW" at bounding box center [1154, 569] width 33 height 29
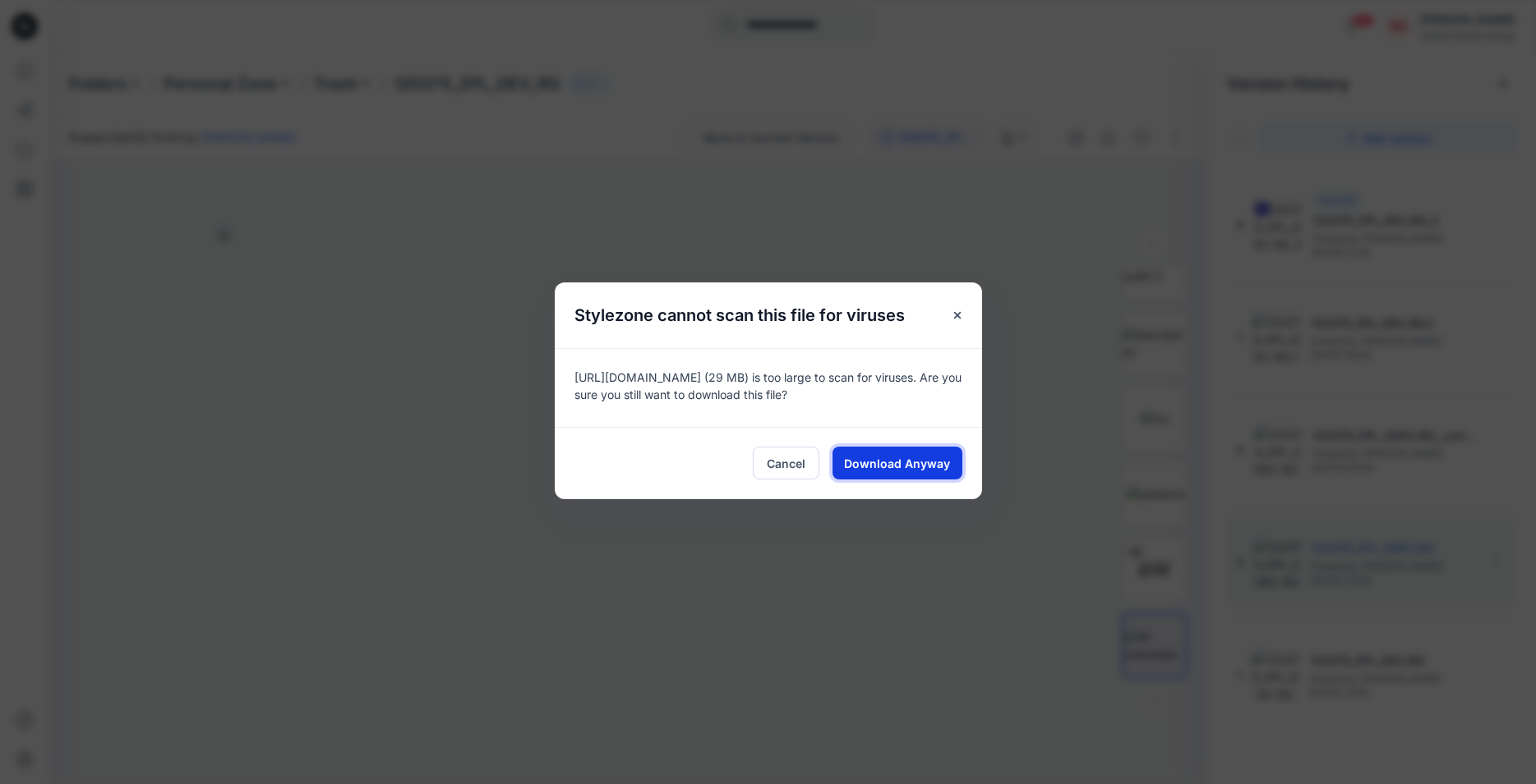
click at [883, 464] on span "Download Anyway" at bounding box center [896, 463] width 106 height 17
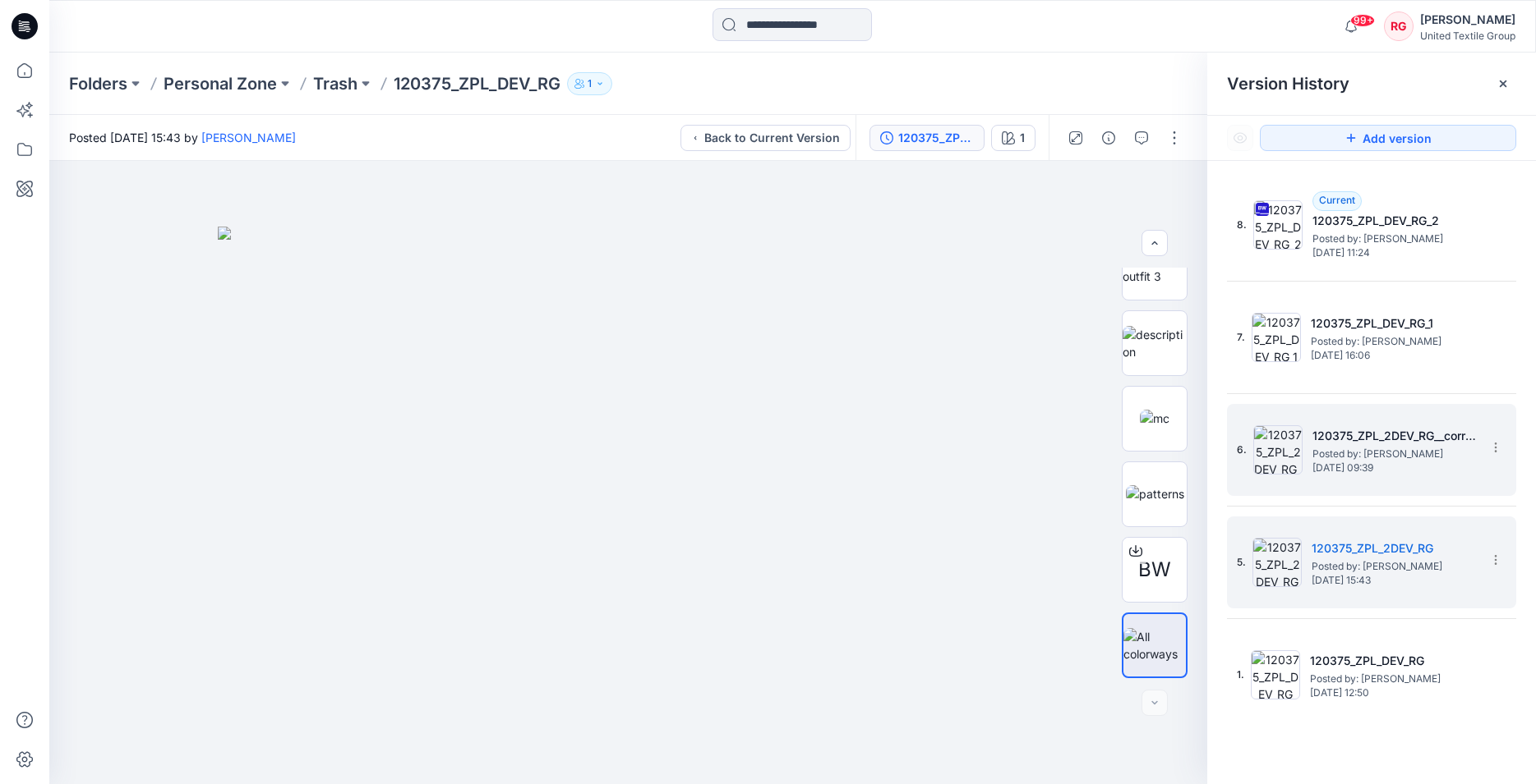
click at [1366, 446] on span "Posted by: [PERSON_NAME]" at bounding box center [1394, 454] width 164 height 16
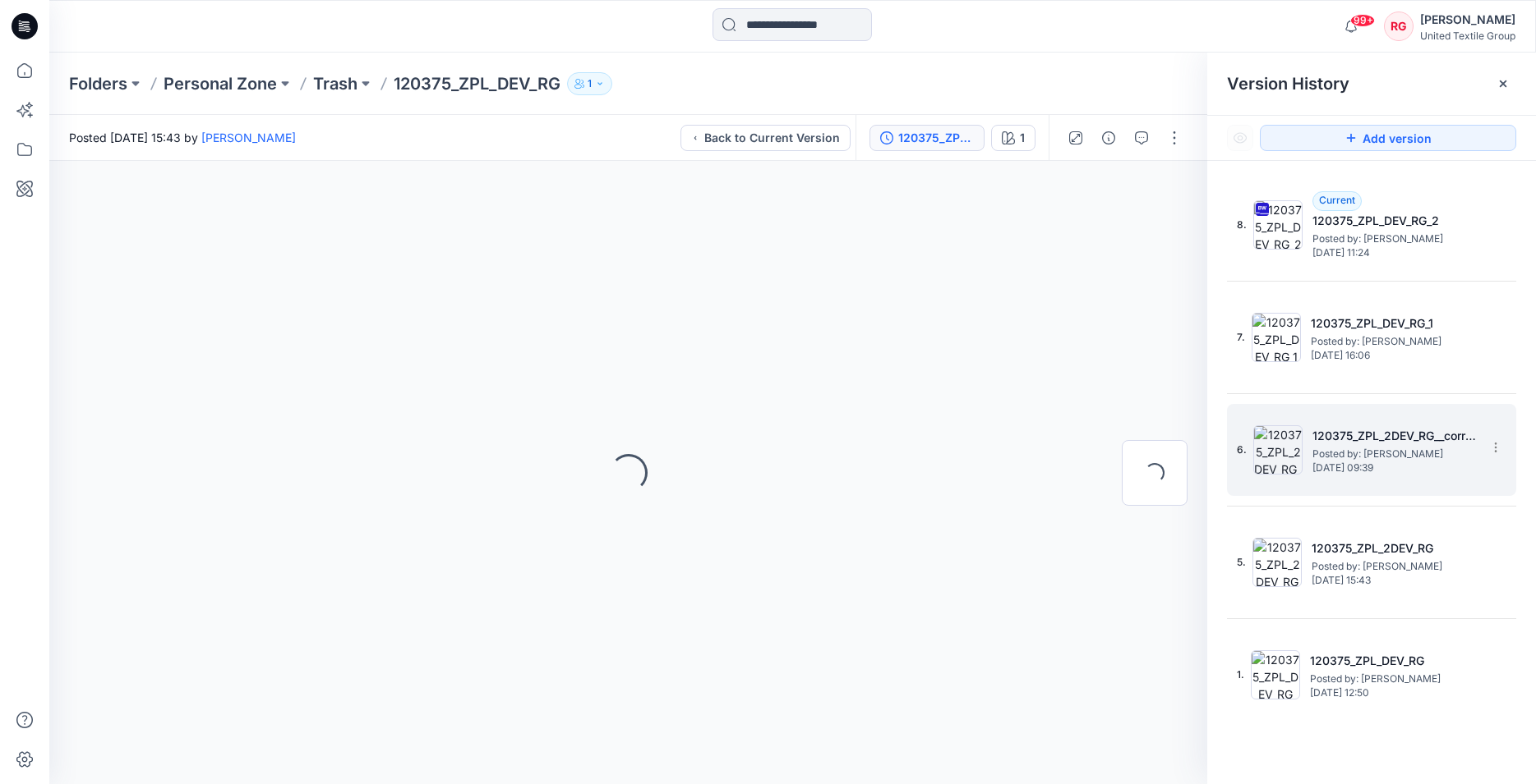
scroll to position [0, 0]
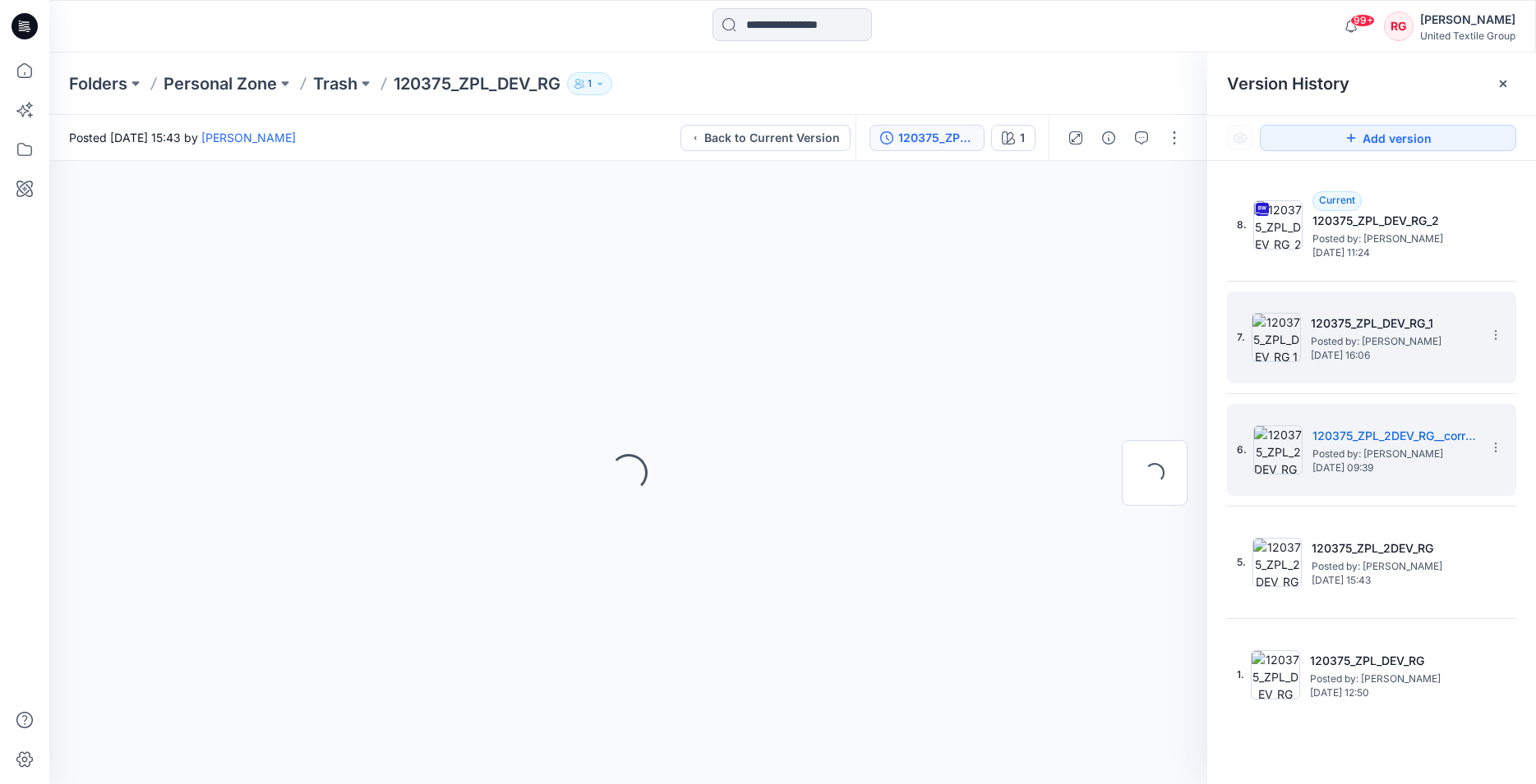
click at [1338, 337] on span "Posted by: [PERSON_NAME]" at bounding box center [1392, 342] width 164 height 16
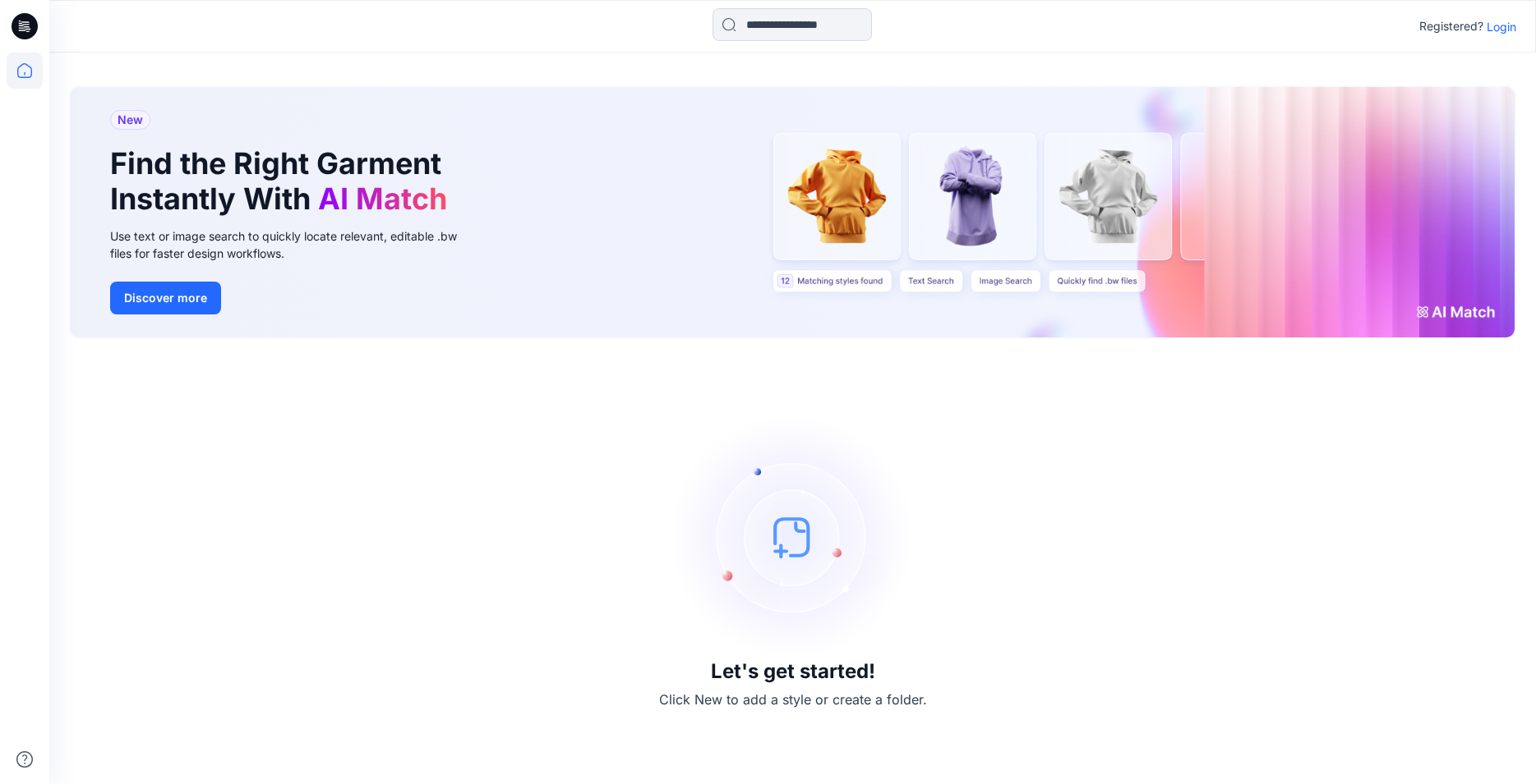
click at [1500, 26] on p "Login" at bounding box center [1500, 26] width 29 height 17
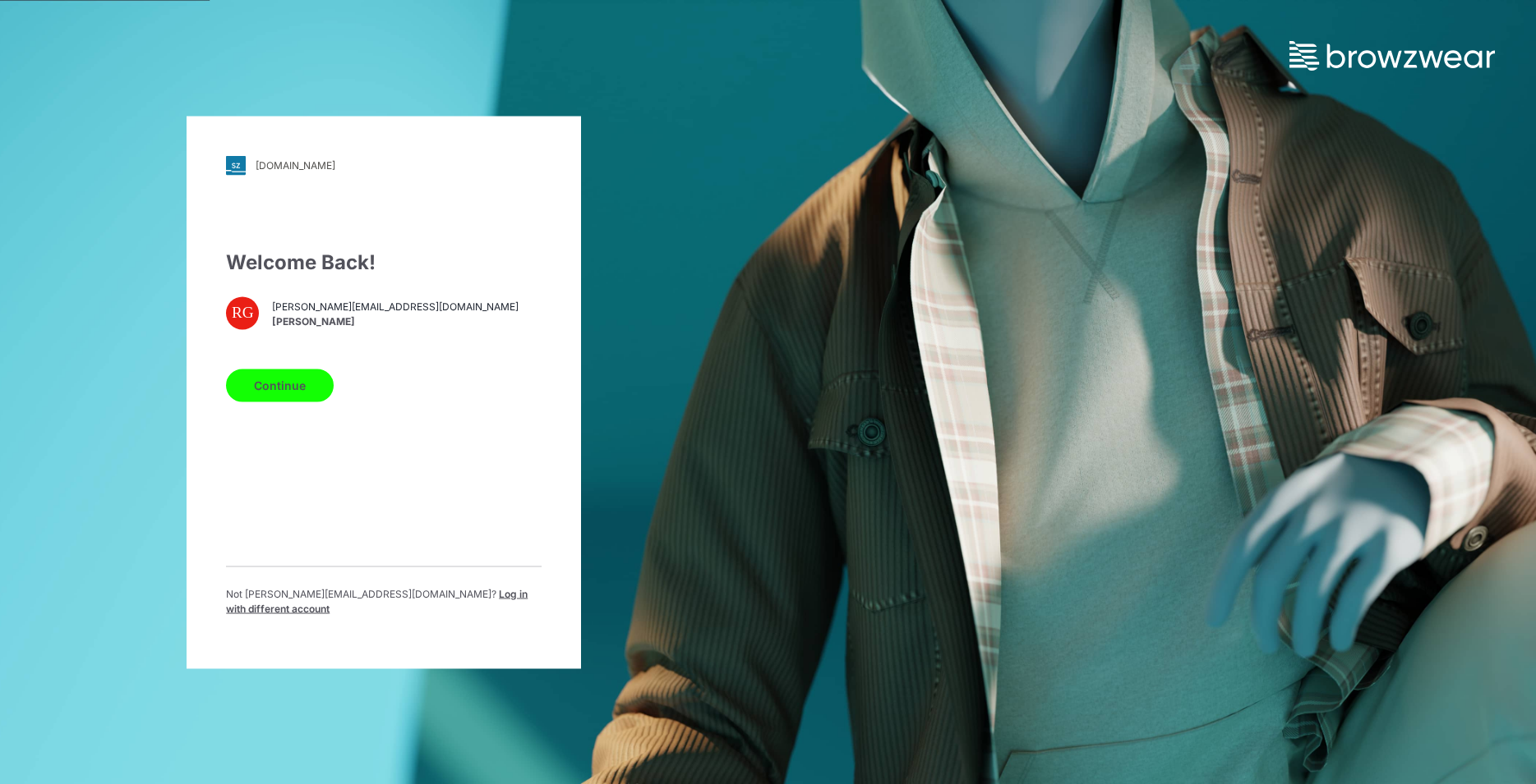
click at [296, 398] on button "Continue" at bounding box center [279, 384] width 107 height 33
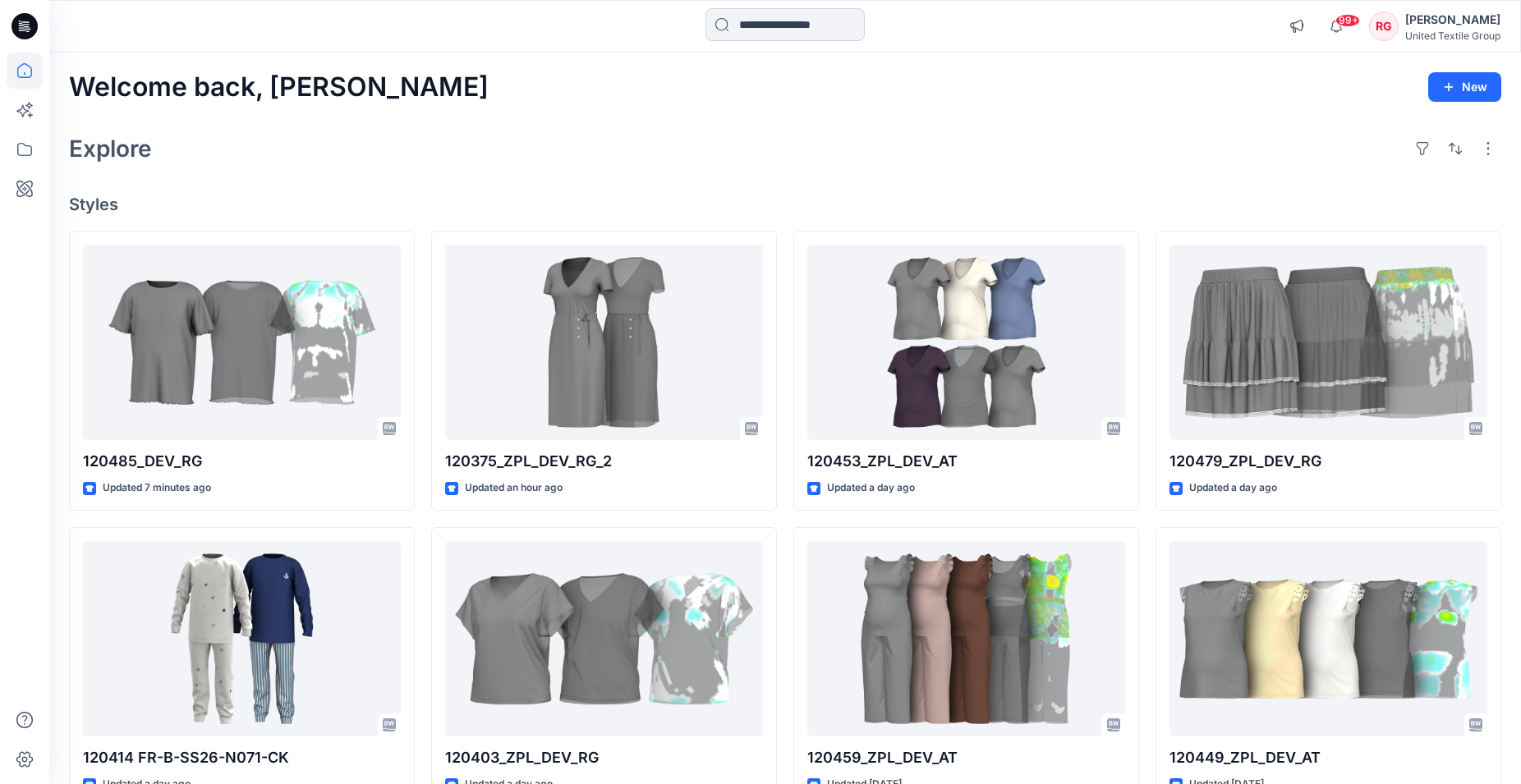
click at [757, 24] on input at bounding box center [784, 24] width 159 height 33
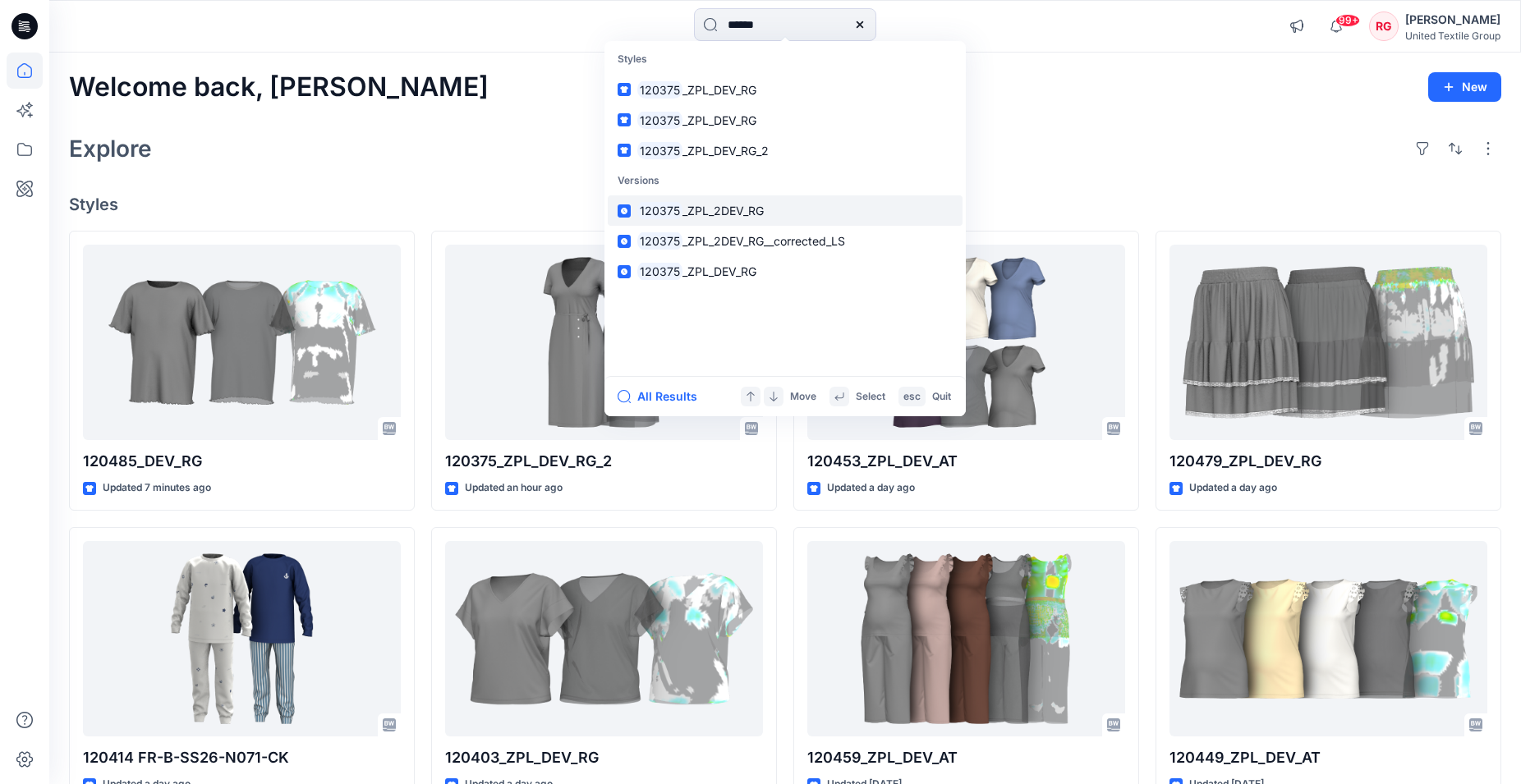
type input "******"
click at [741, 213] on span "_ZPL_2DEV_RG" at bounding box center [724, 210] width 82 height 14
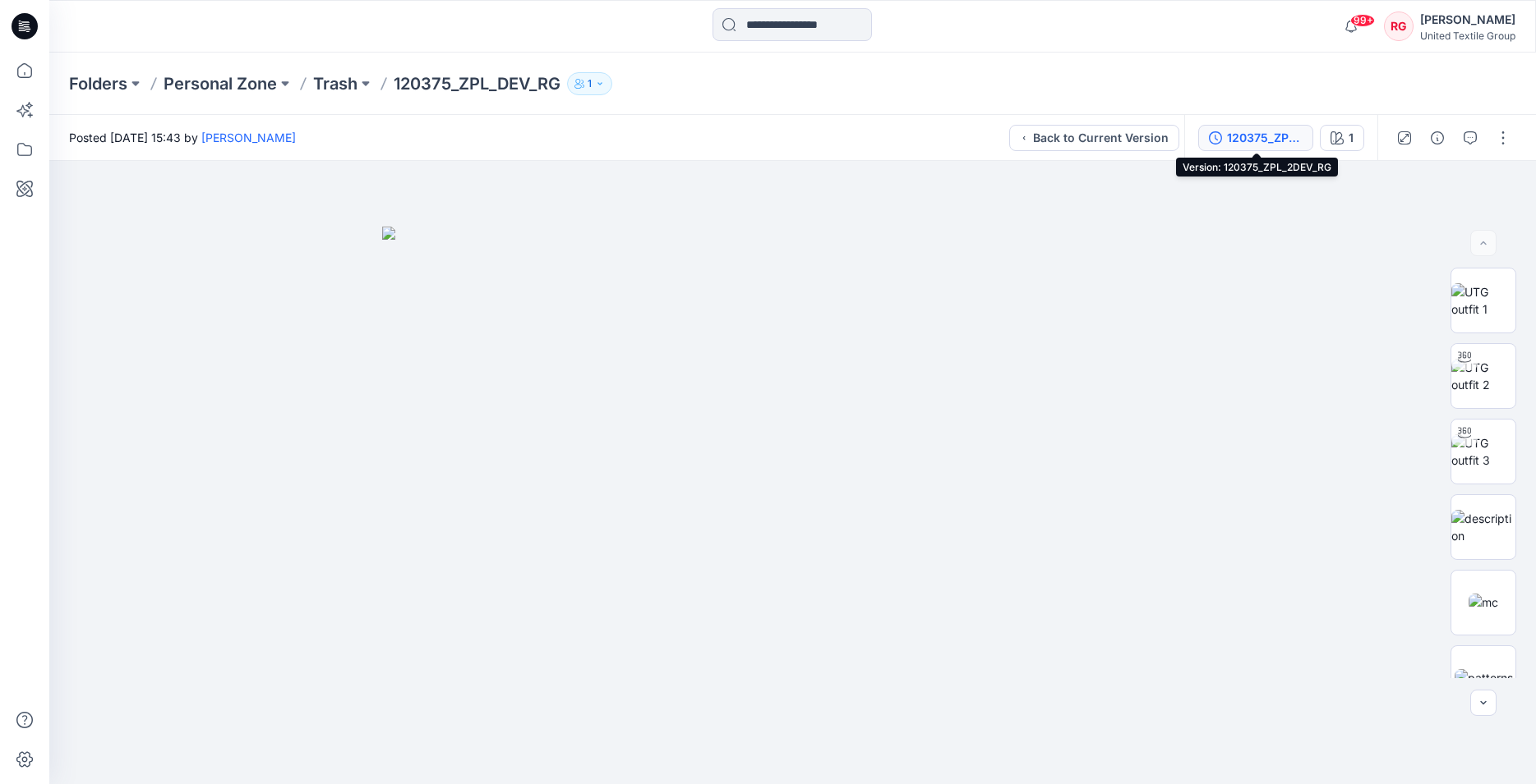
click at [1258, 133] on div "120375_ZPL_2DEV_RG" at bounding box center [1264, 138] width 76 height 18
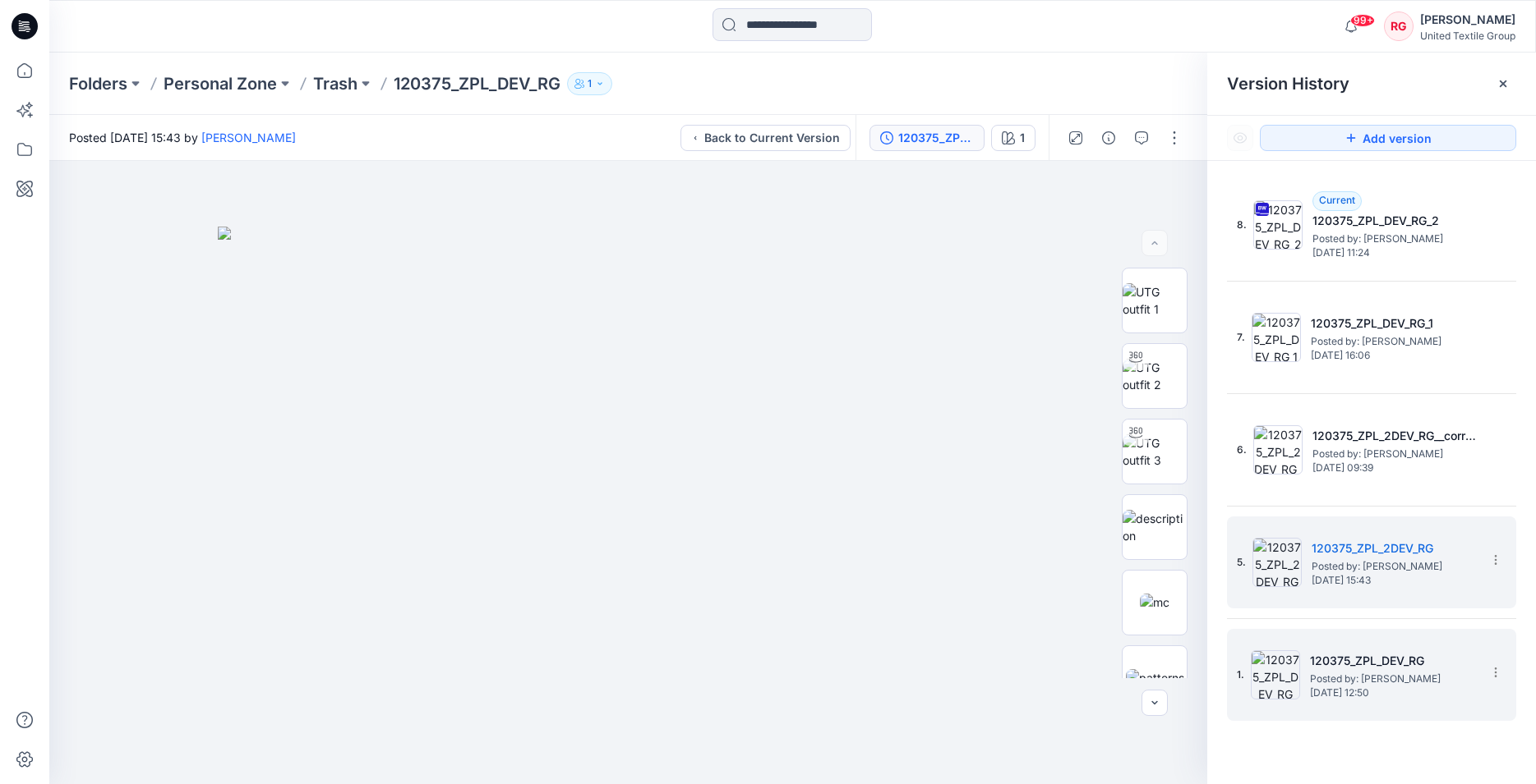
click at [1355, 685] on span "Posted by: Rita Garneliene" at bounding box center [1391, 679] width 164 height 16
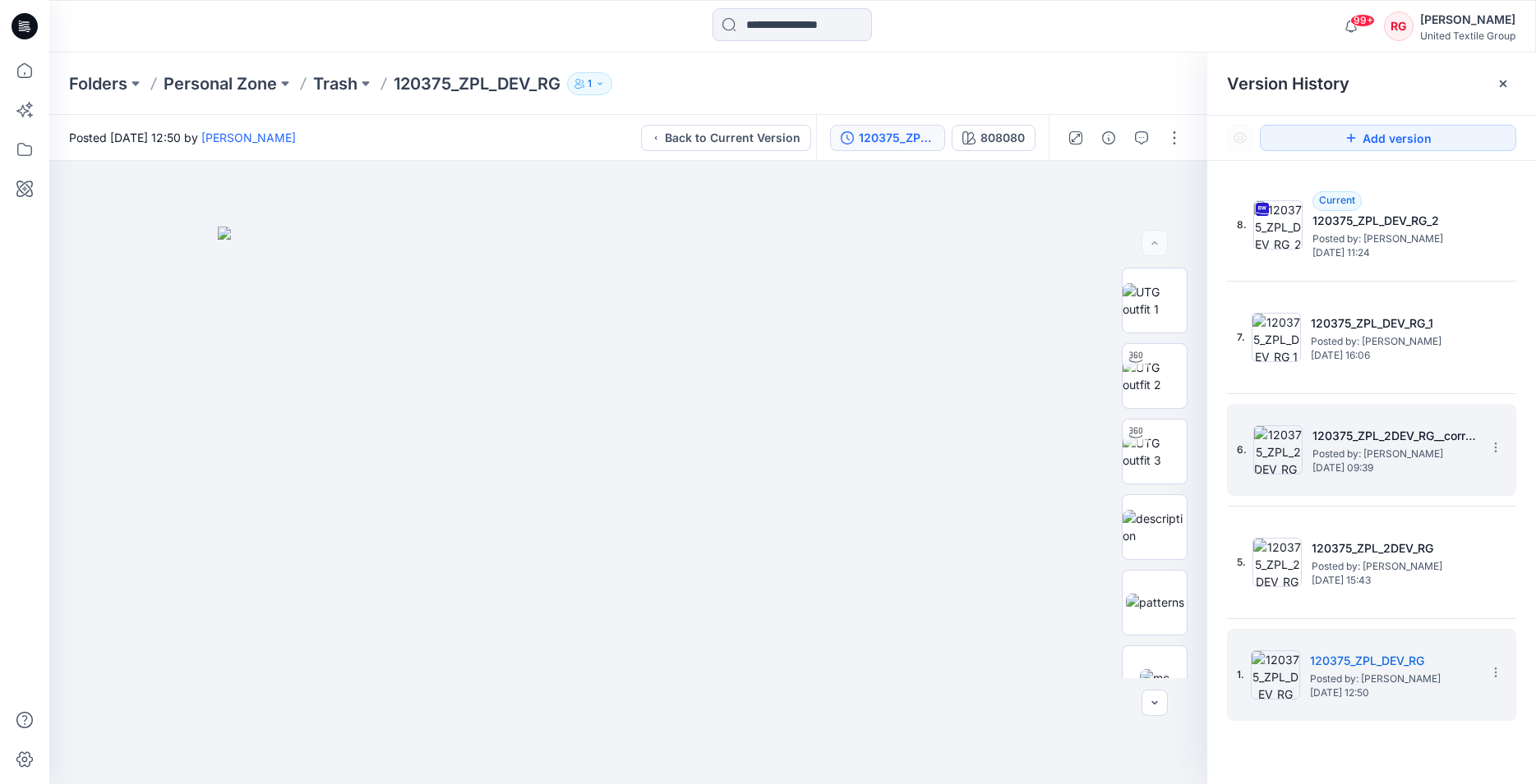
click at [1369, 466] on span "Wednesday, July 30, 2025 09:39" at bounding box center [1394, 468] width 164 height 12
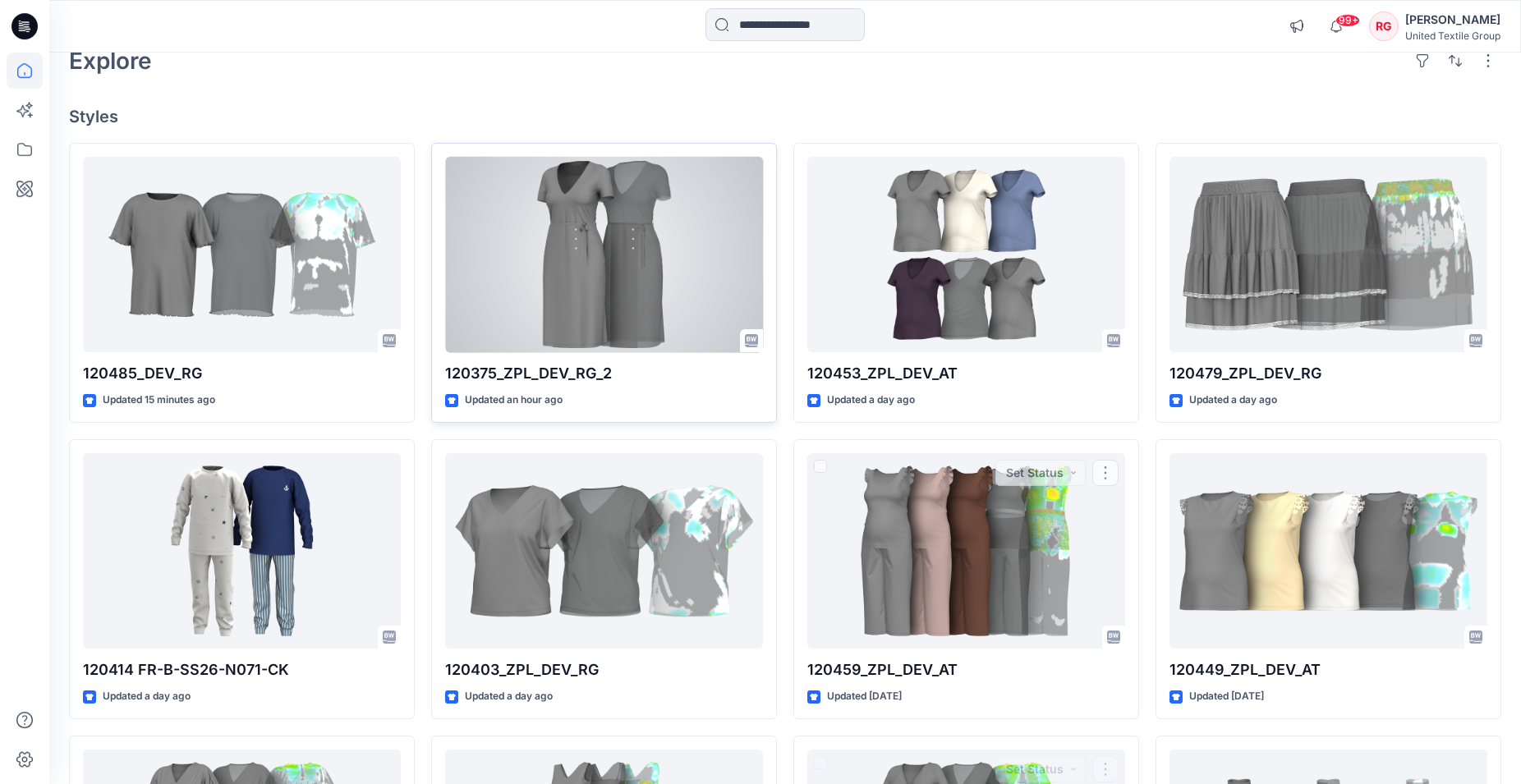
scroll to position [63, 0]
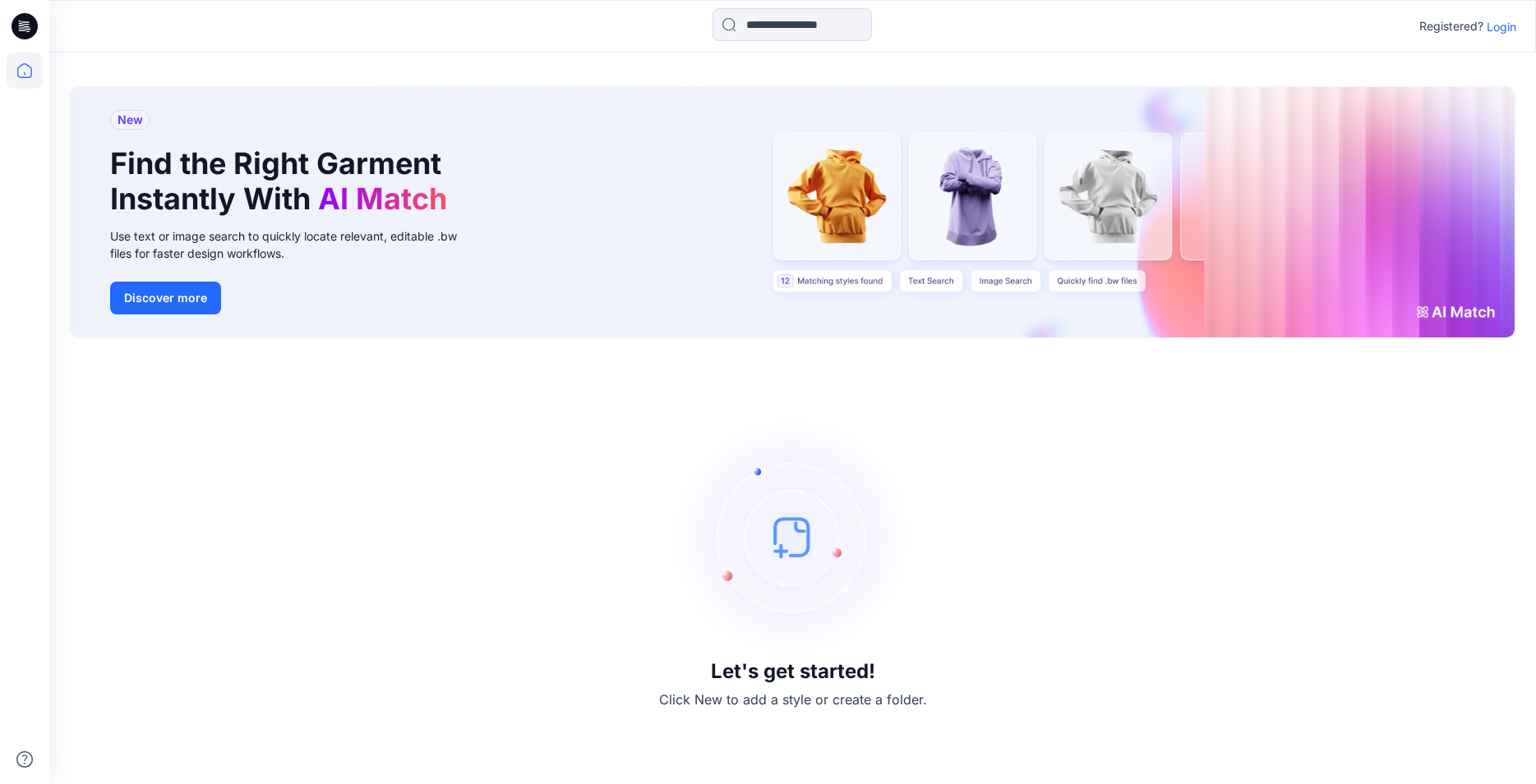
click at [1499, 27] on p "Login" at bounding box center [1500, 26] width 29 height 17
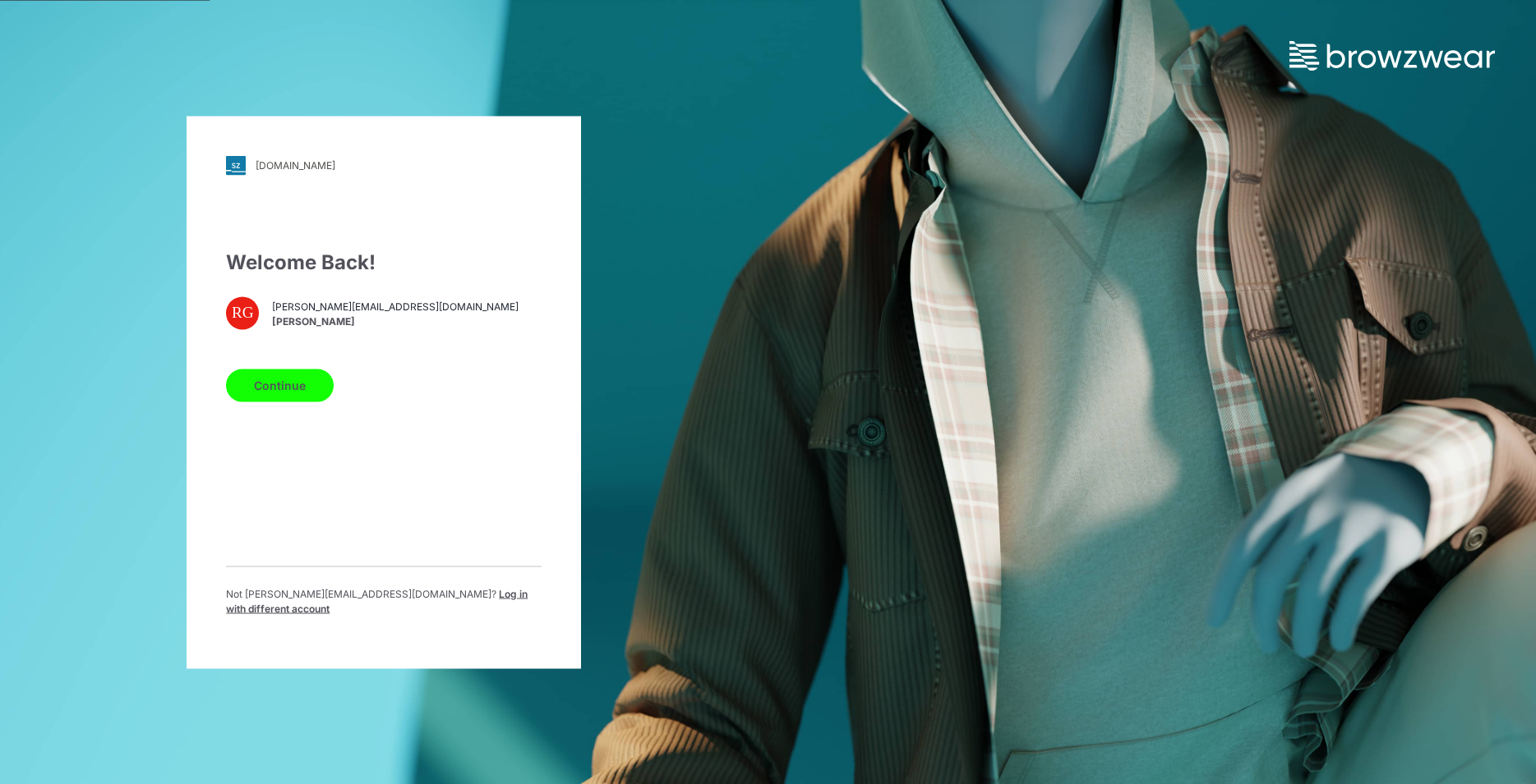
click at [297, 396] on button "Continue" at bounding box center [279, 384] width 107 height 33
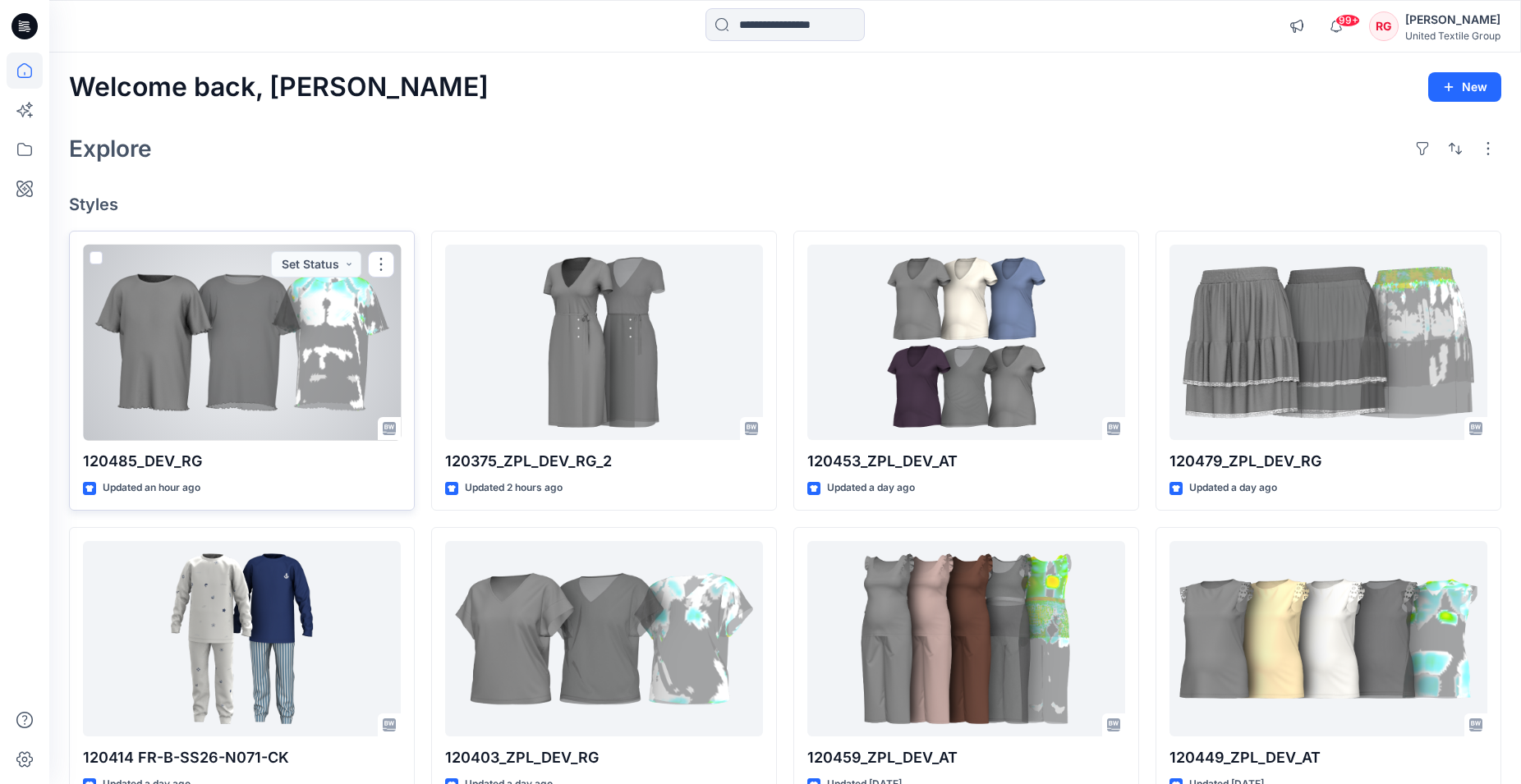
click at [238, 303] on div at bounding box center [242, 343] width 318 height 196
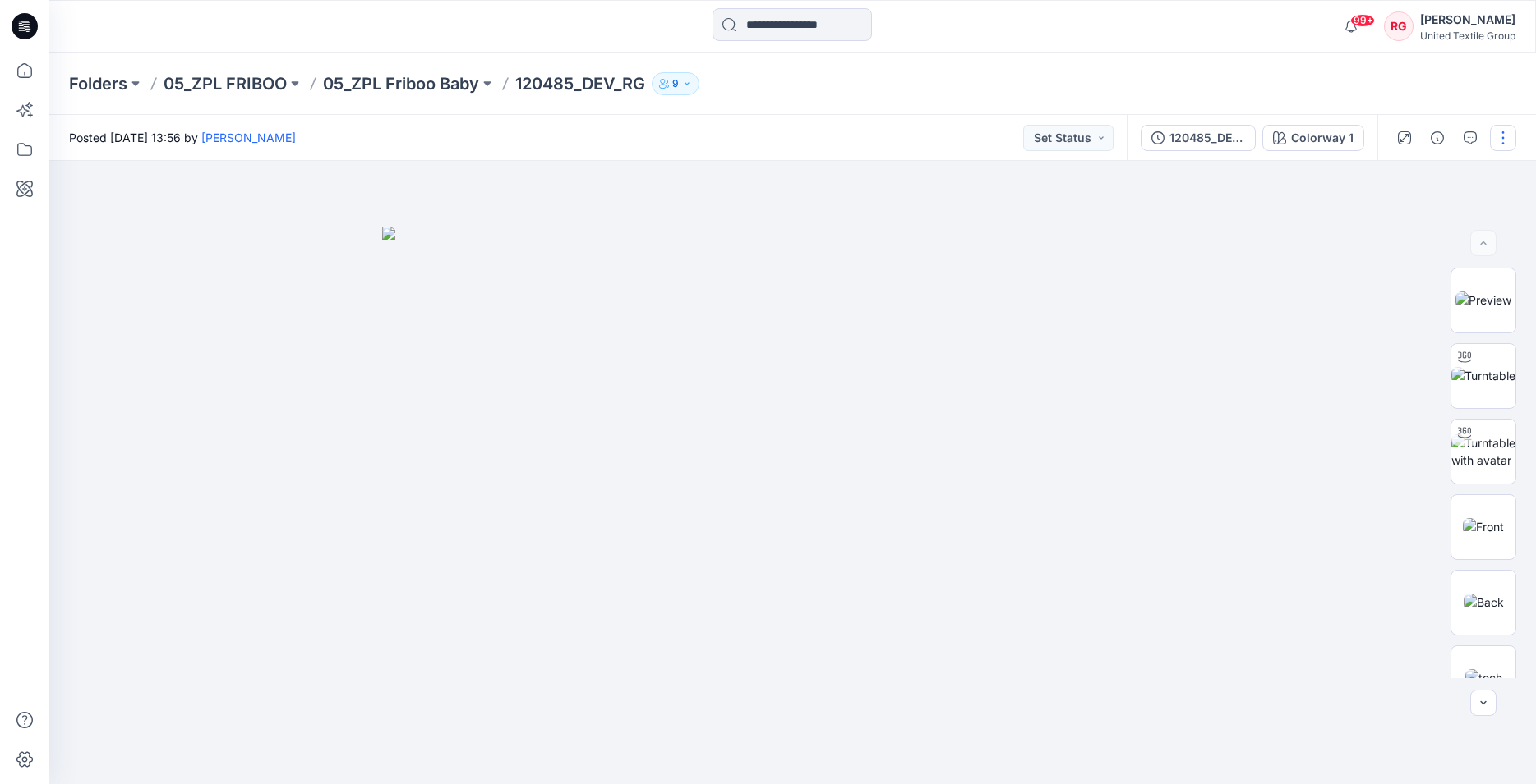
click at [1503, 137] on button "button" at bounding box center [1503, 139] width 27 height 27
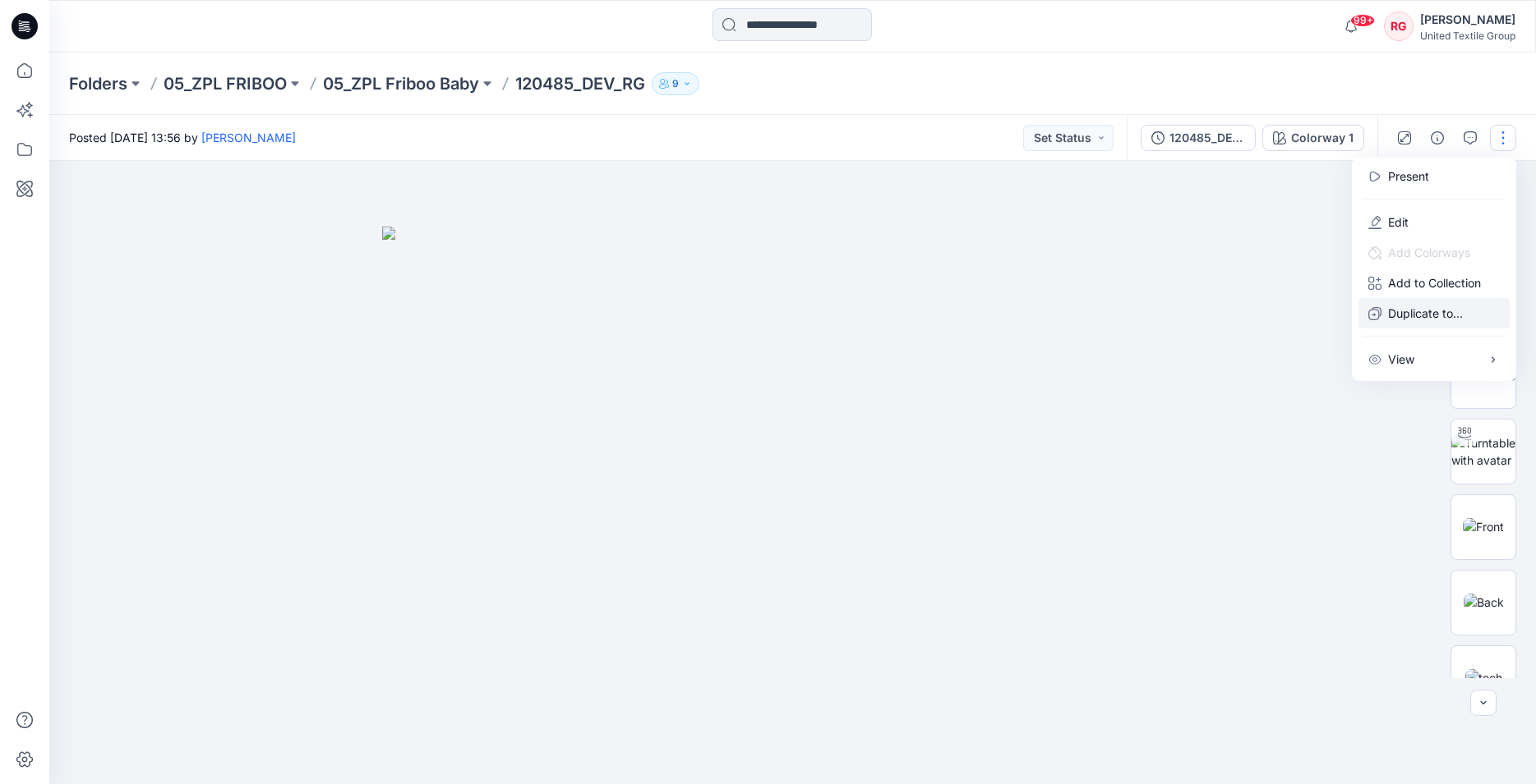
click at [1411, 306] on p "Duplicate to..." at bounding box center [1425, 313] width 75 height 17
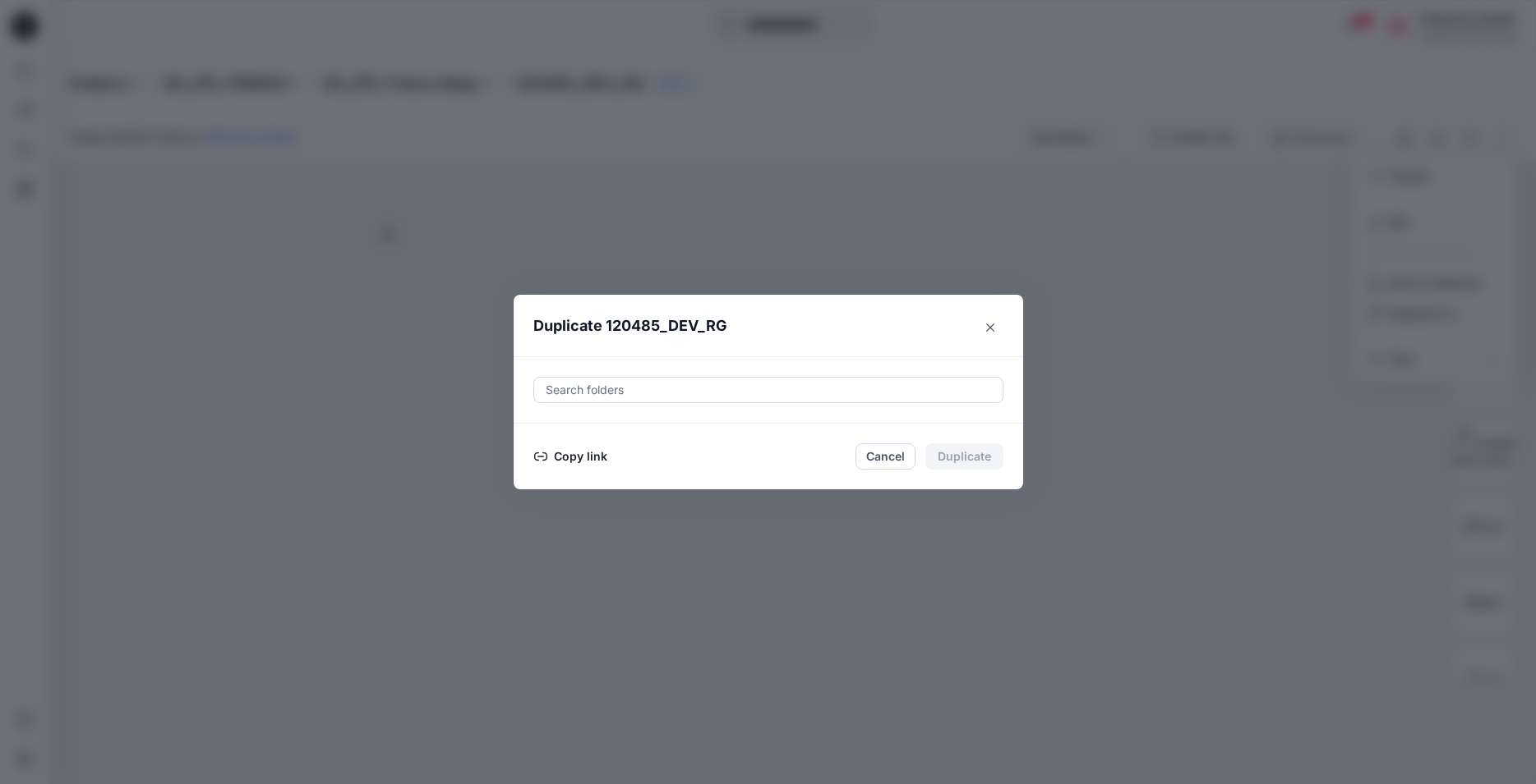
click at [570, 459] on button "Copy link" at bounding box center [570, 456] width 75 height 20
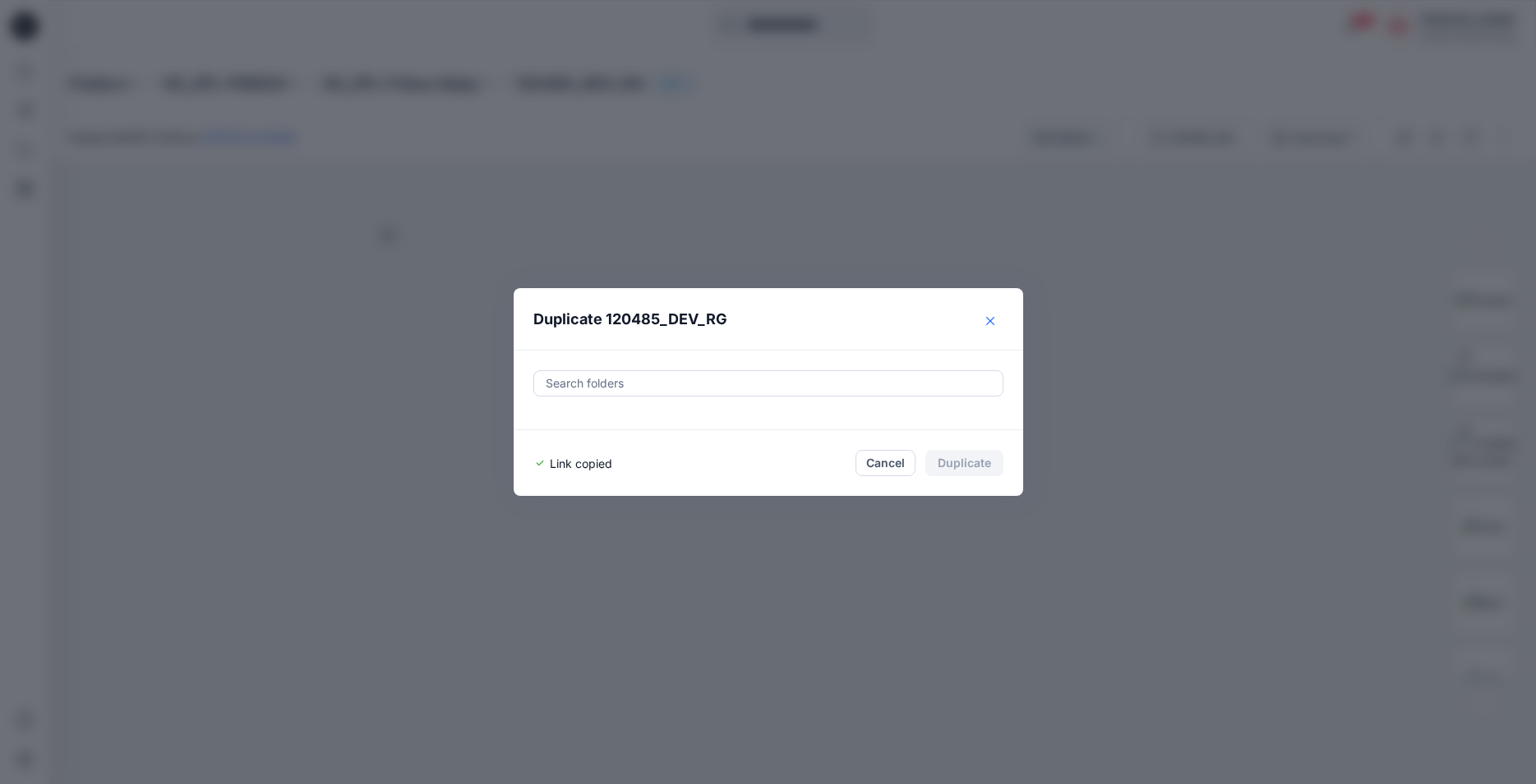
click at [990, 320] on icon "Close" at bounding box center [990, 321] width 8 height 8
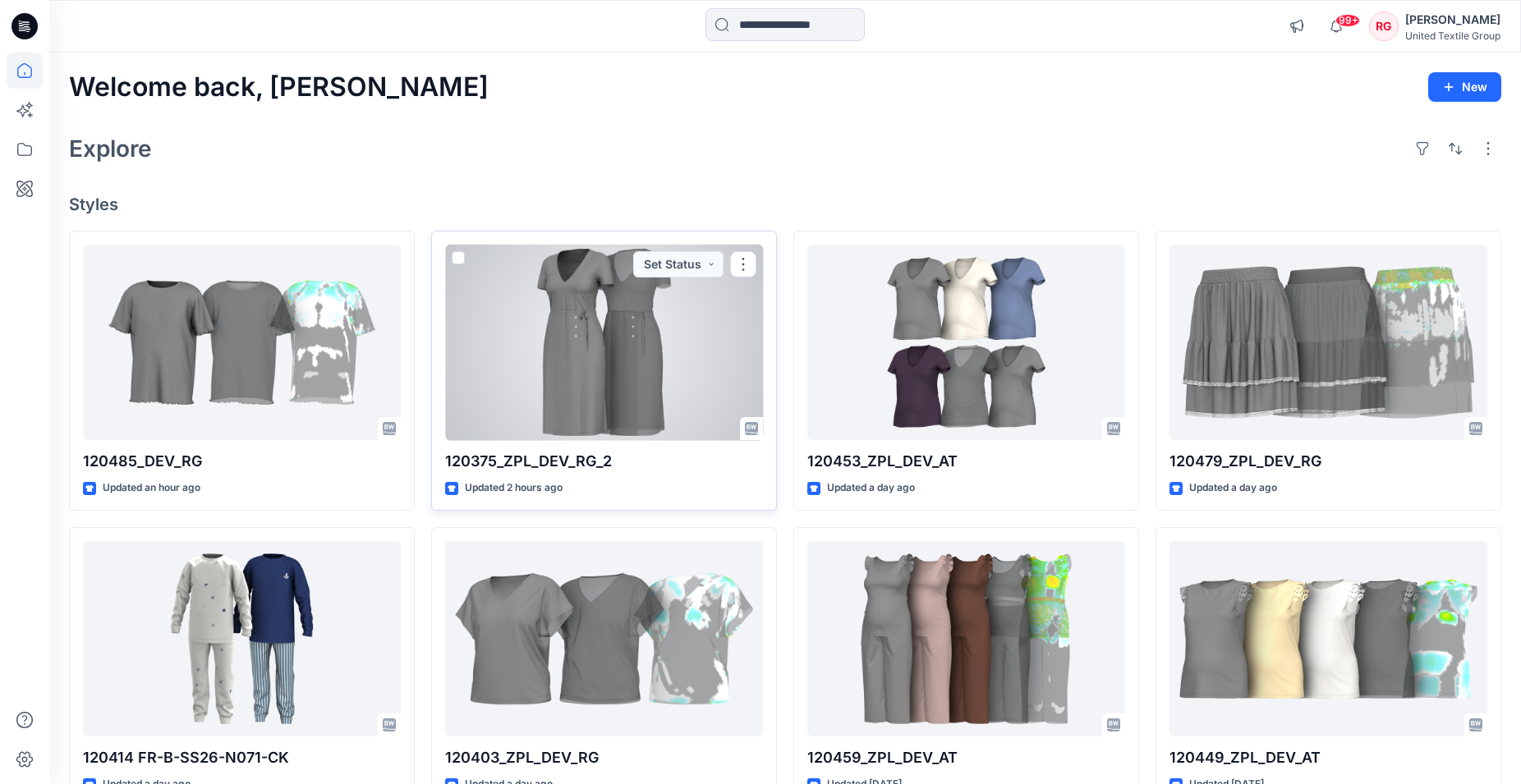
click at [658, 310] on div at bounding box center [604, 343] width 318 height 196
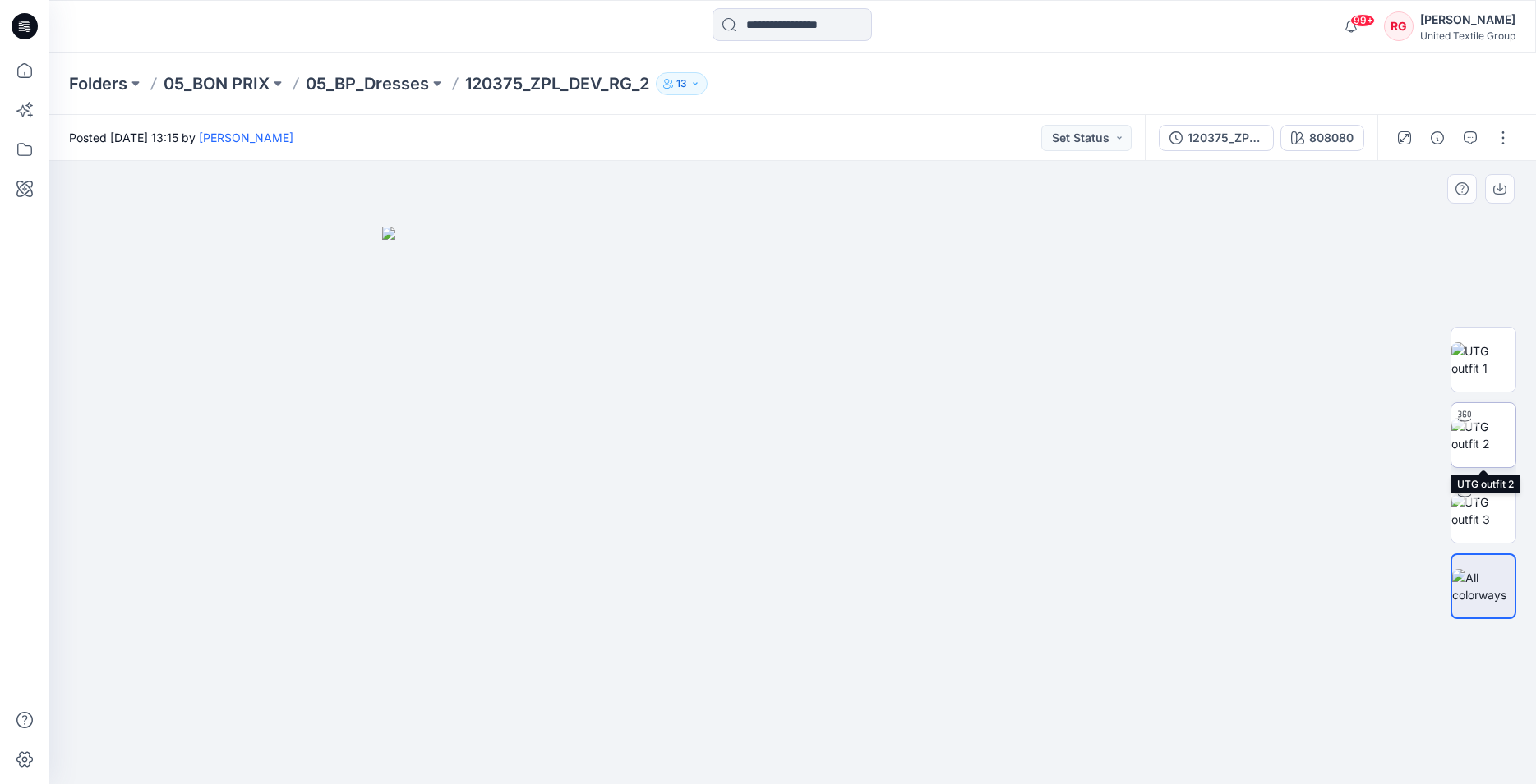
click at [1468, 442] on img at bounding box center [1483, 435] width 64 height 35
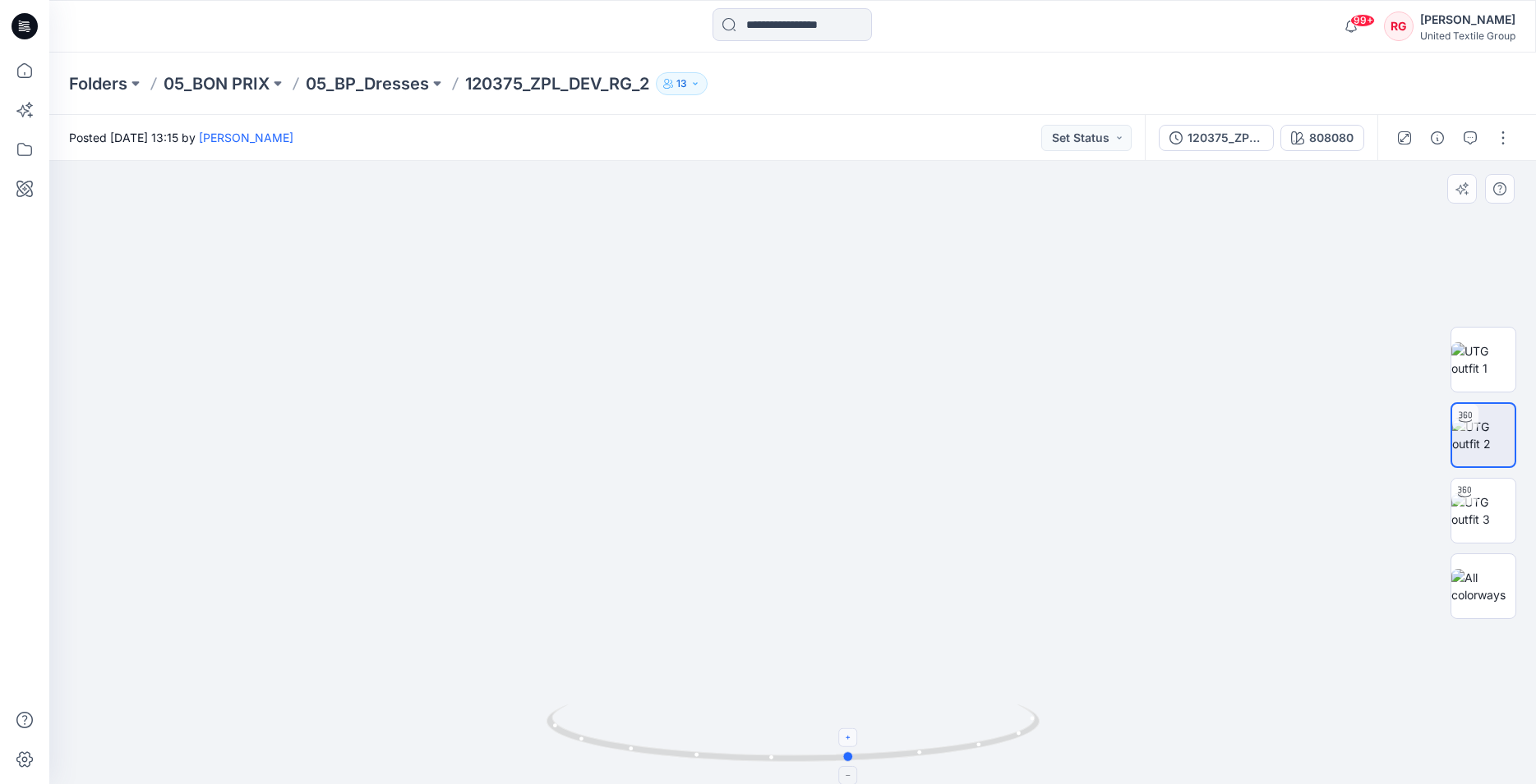
drag, startPoint x: 796, startPoint y: 757, endPoint x: 854, endPoint y: 742, distance: 59.9
click at [854, 742] on icon at bounding box center [795, 735] width 497 height 61
